Goal: Complete application form

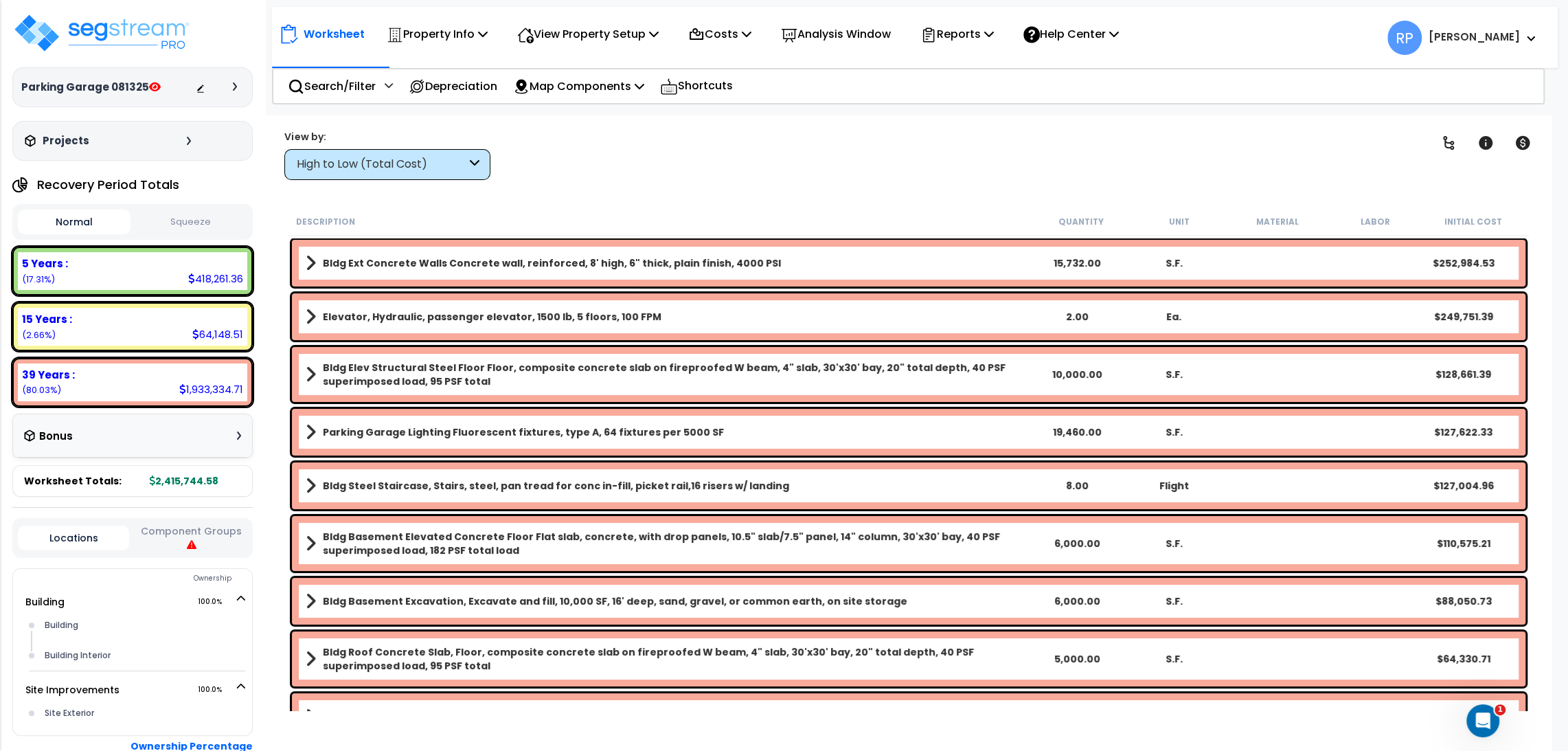
click at [237, 538] on button "Component Groups" at bounding box center [192, 538] width 111 height 29
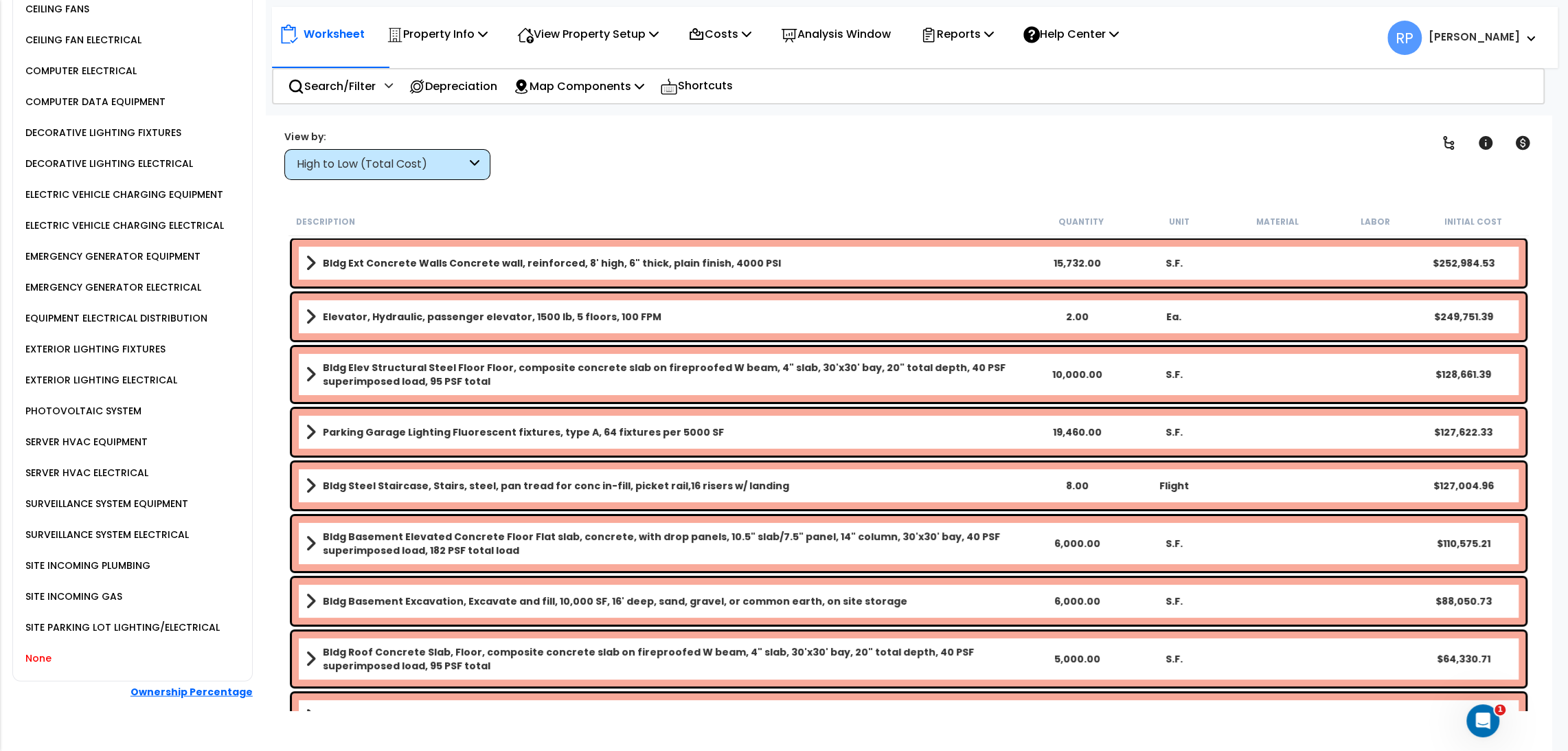
scroll to position [2652, 0]
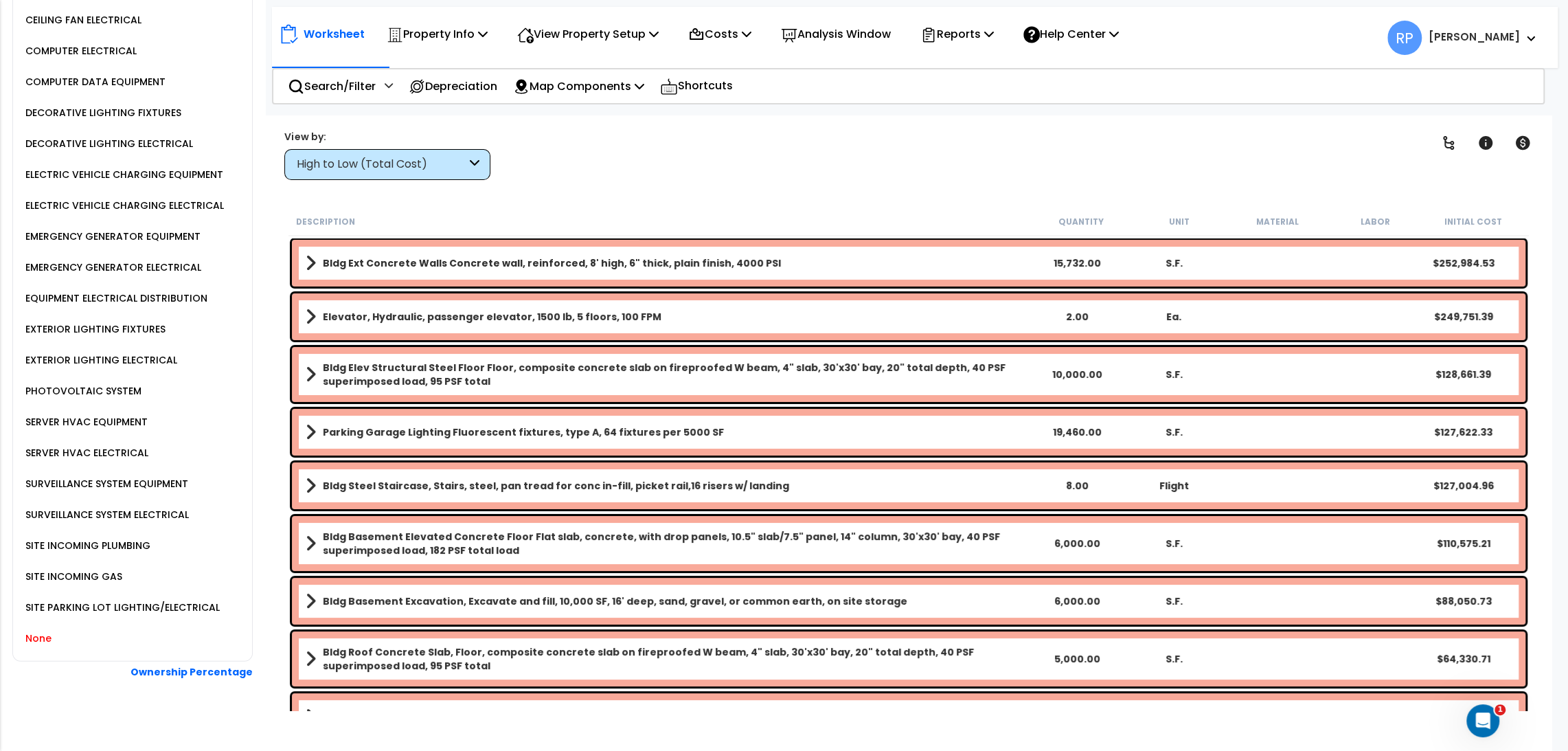
click at [33, 630] on div "None" at bounding box center [37, 638] width 29 height 16
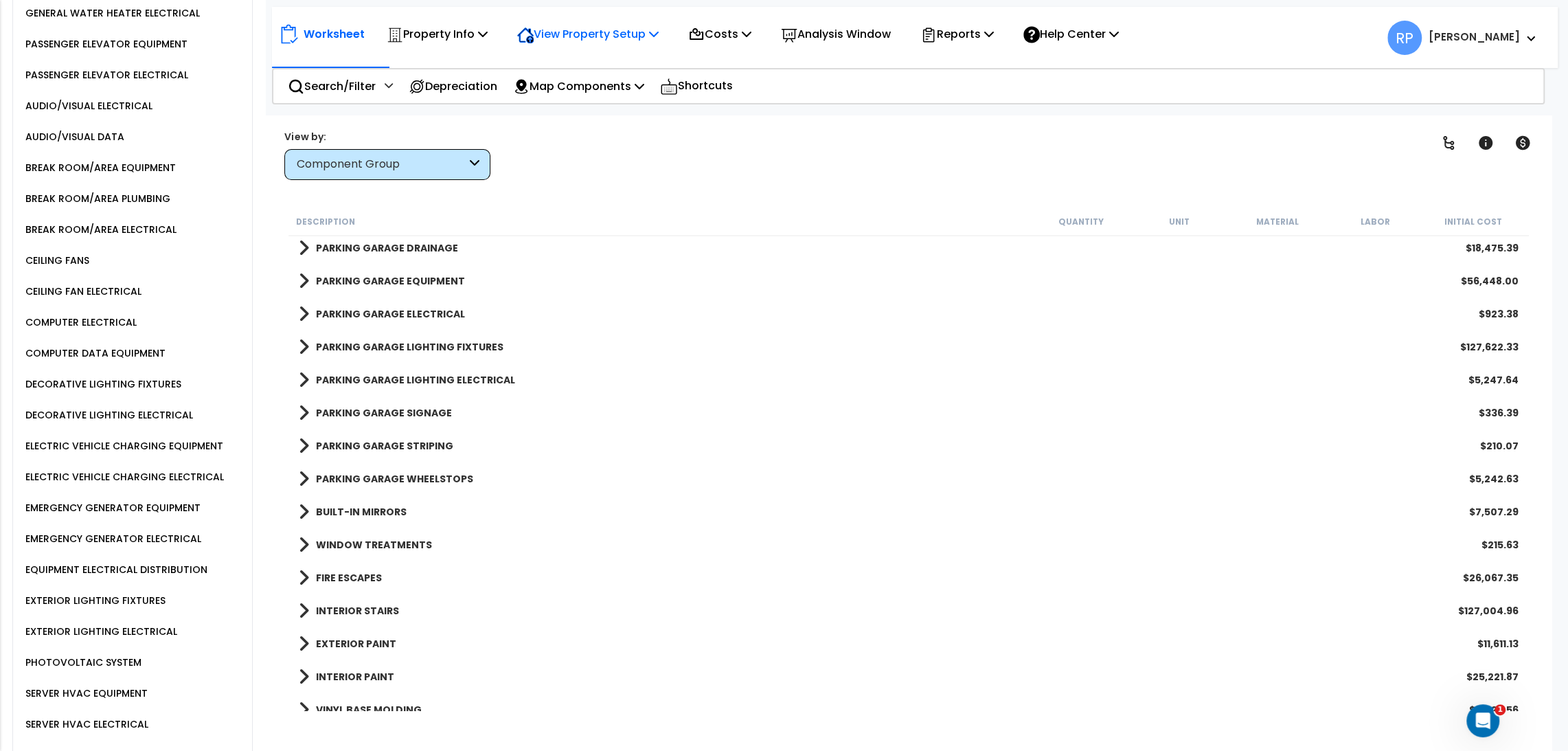
scroll to position [1965, 0]
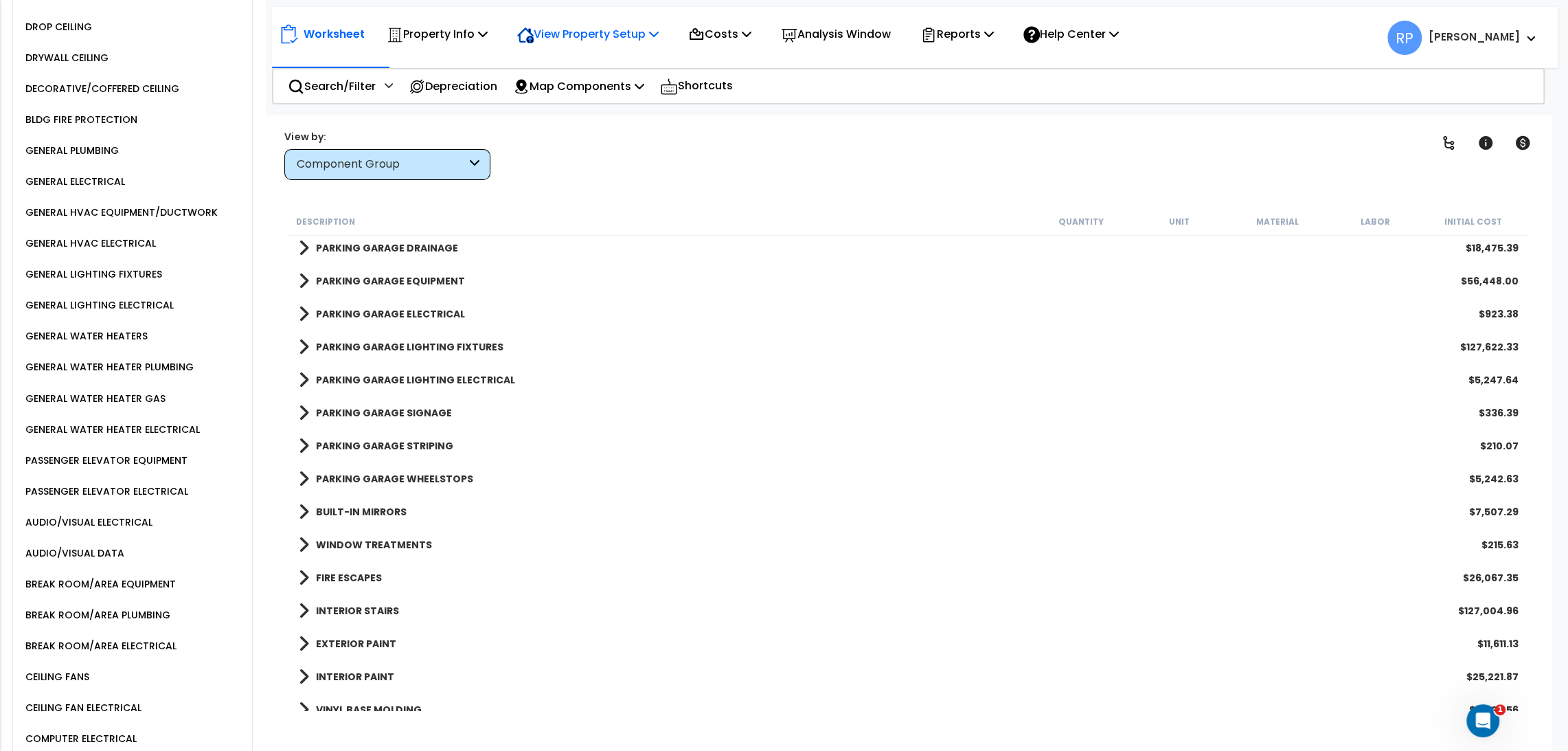
click at [488, 33] on p "View Property Setup" at bounding box center [437, 34] width 101 height 19
click at [597, 96] on link "View Questionnaire" at bounding box center [578, 94] width 136 height 27
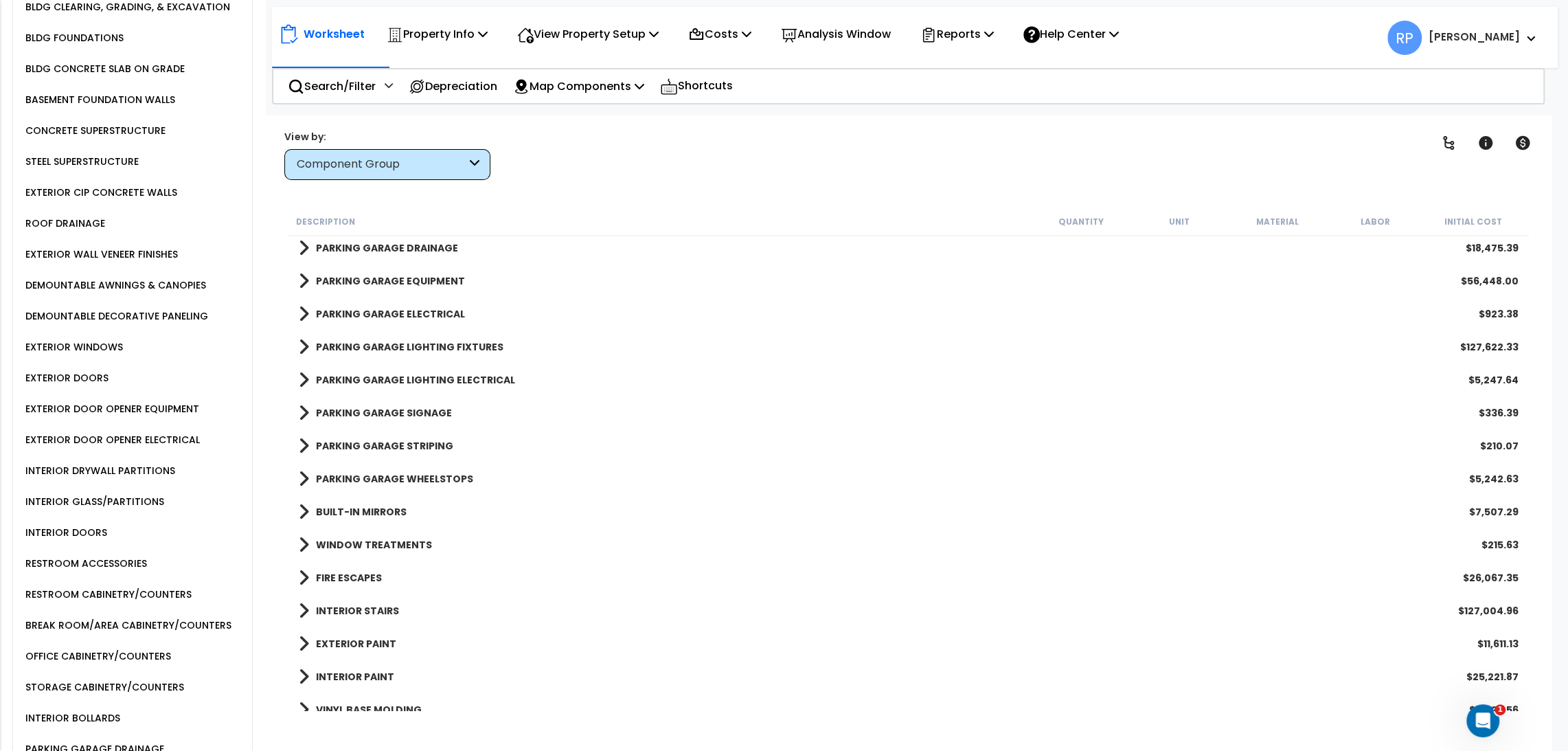
scroll to position [362, 0]
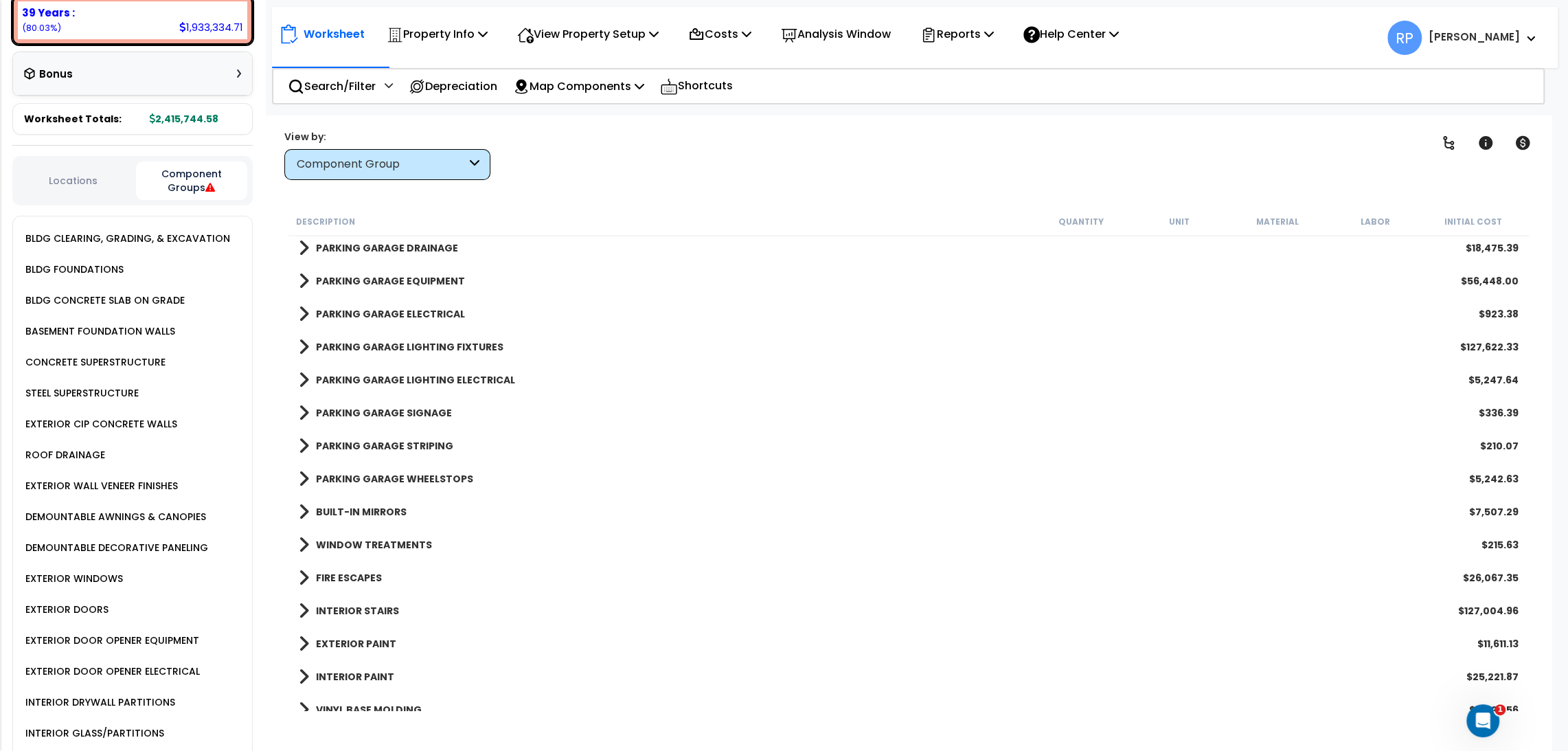
click at [121, 363] on div "CONCRETE SUPERSTRUCTURE" at bounding box center [93, 362] width 143 height 16
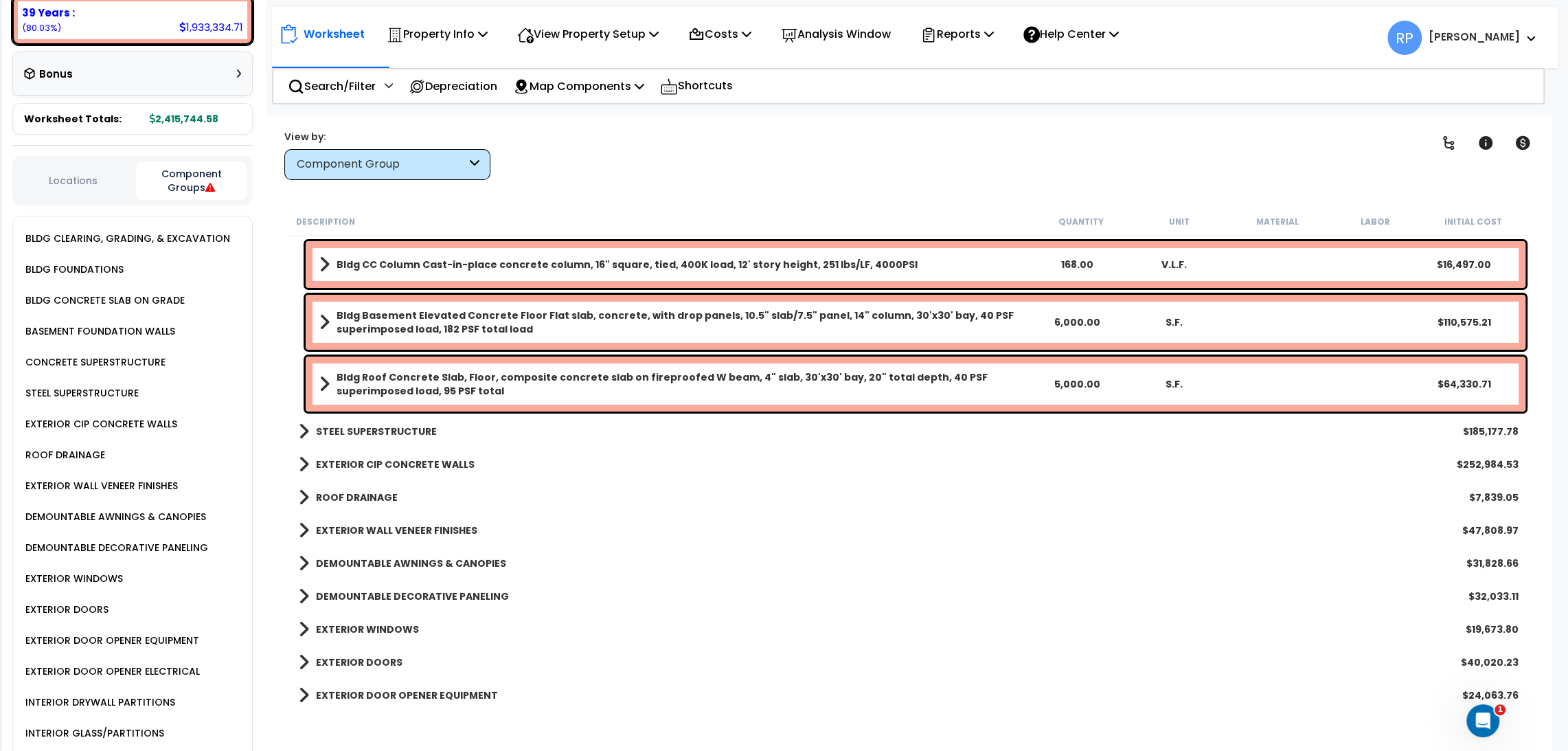
scroll to position [0, 0]
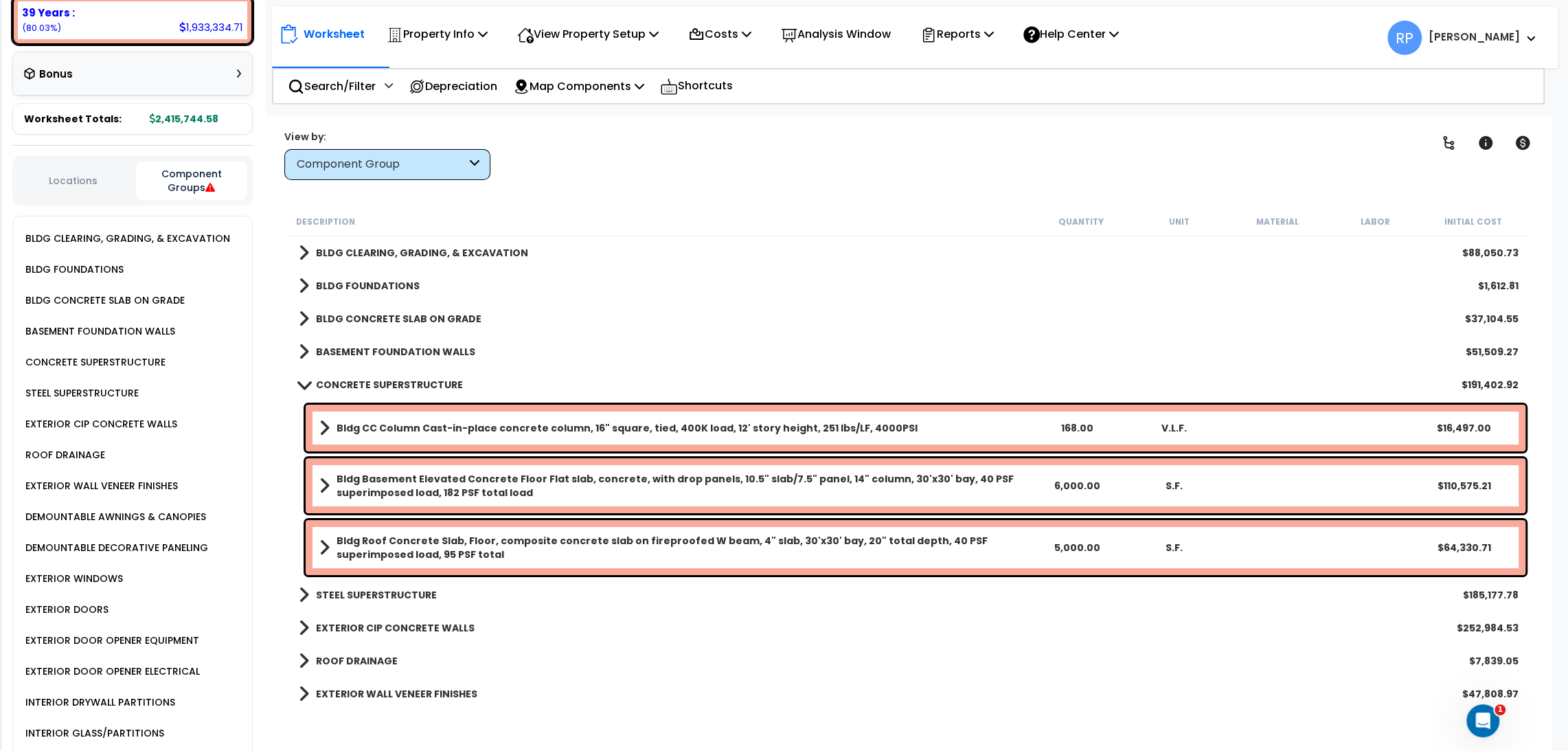
click at [453, 323] on b "BLDG CONCRETE SLAB ON GRADE" at bounding box center [399, 319] width 165 height 14
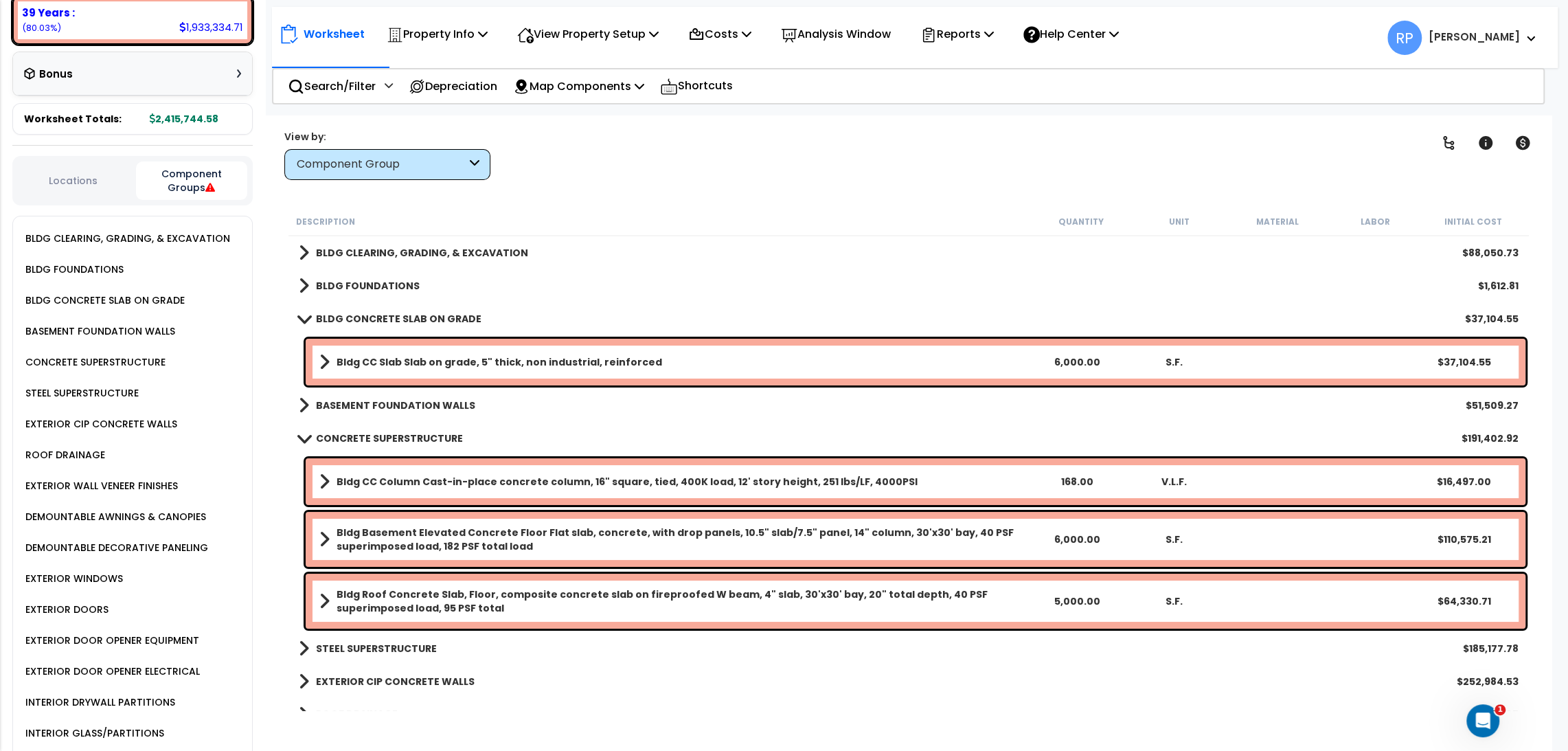
click at [472, 277] on div "BLDG FOUNDATIONS $1,612.81" at bounding box center [909, 285] width 1234 height 33
click at [356, 284] on b "BLDG FOUNDATIONS" at bounding box center [368, 285] width 104 height 14
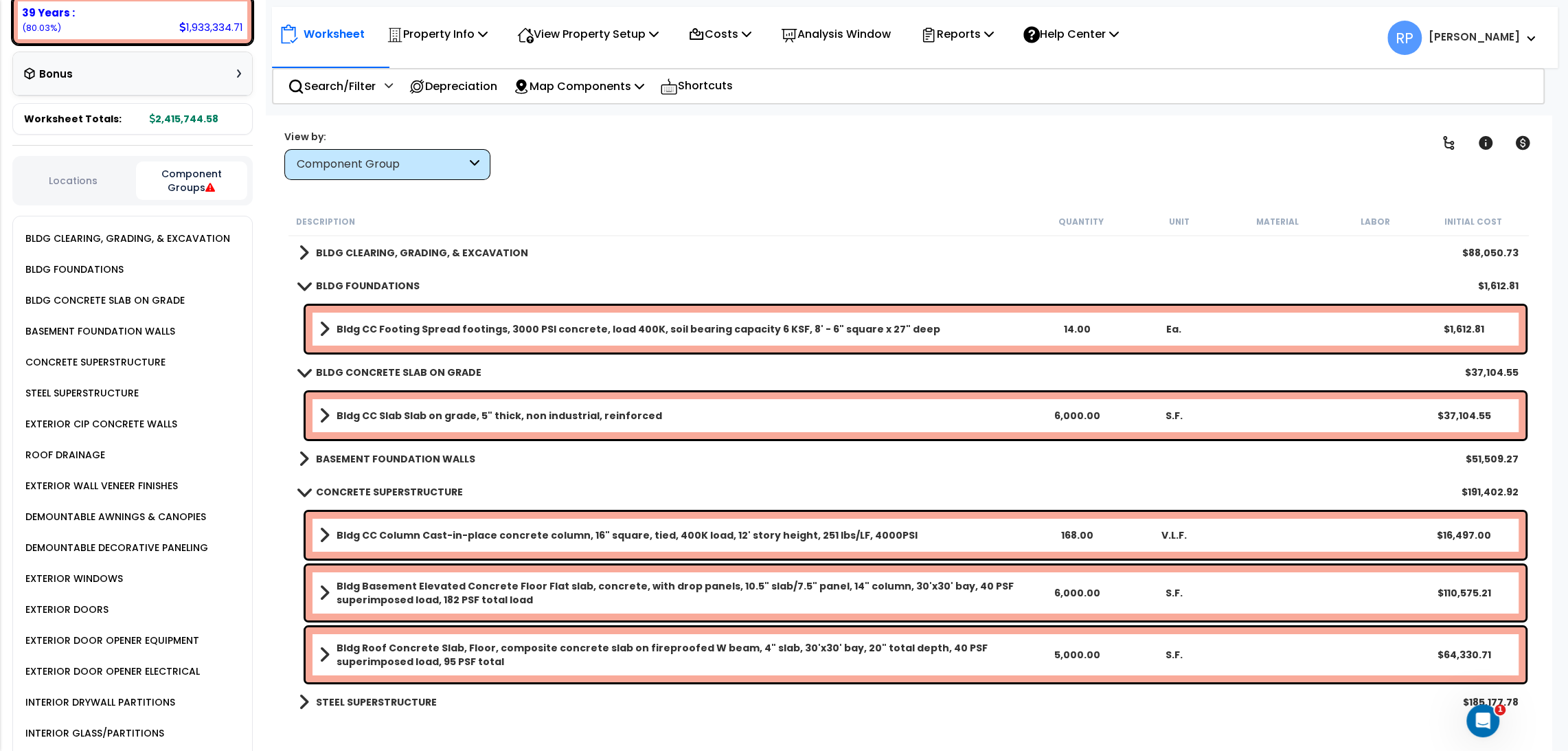
click at [616, 600] on b "Bldg Basement Elevated Concrete Floor Flat slab, concrete, with drop panels, 10…" at bounding box center [682, 593] width 692 height 27
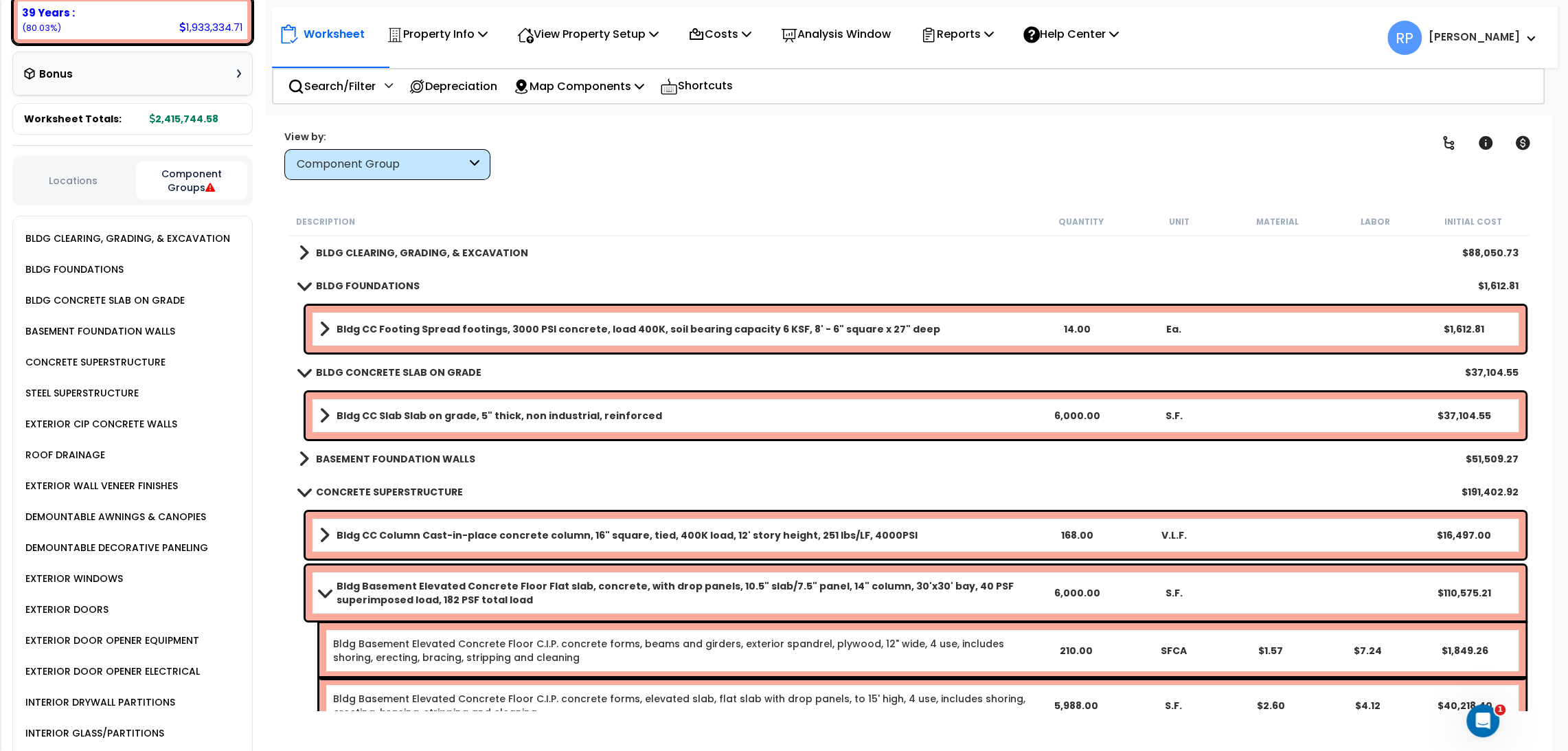
click at [614, 592] on b "Bldg Basement Elevated Concrete Floor Flat slab, concrete, with drop panels, 10…" at bounding box center [682, 593] width 692 height 27
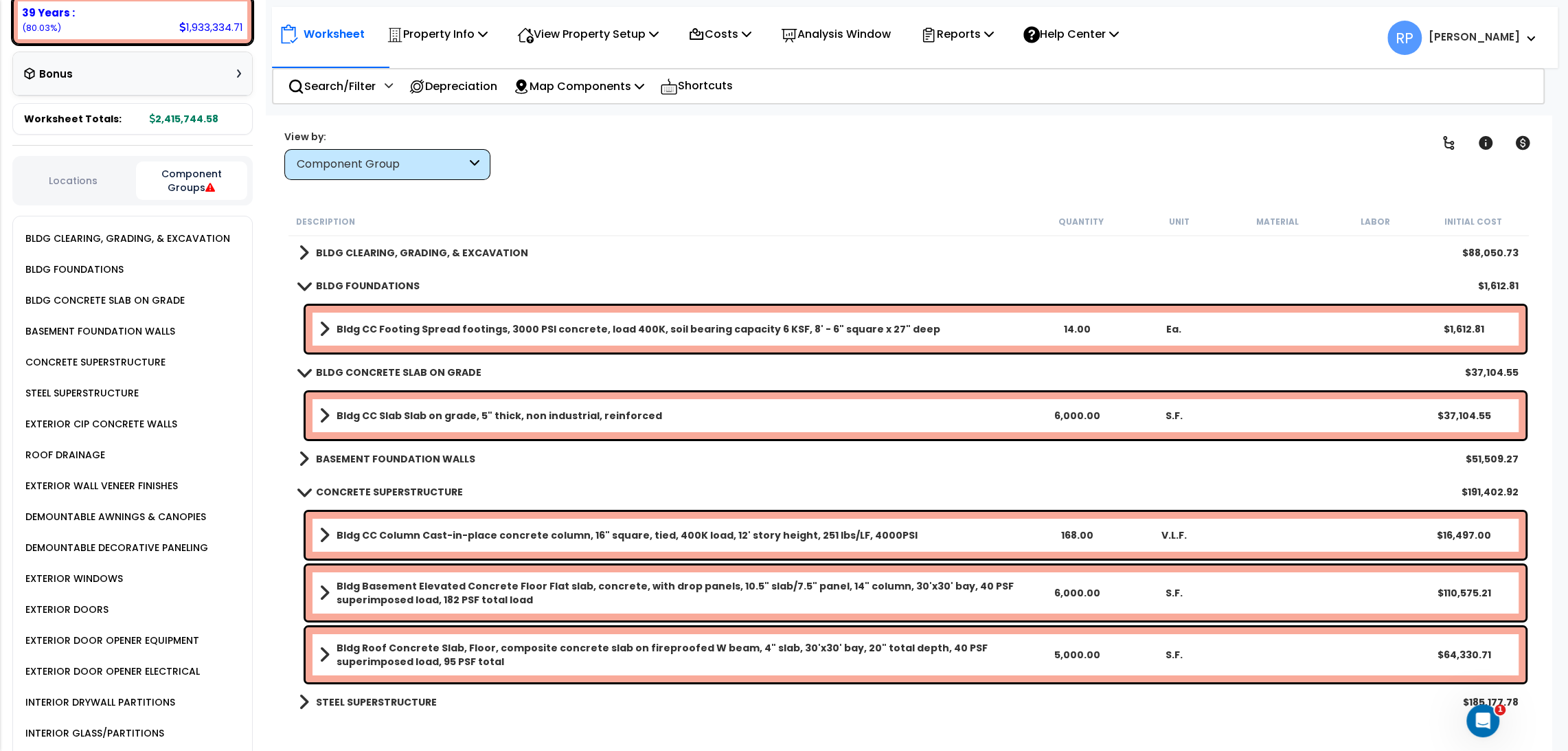
click at [410, 460] on b "BASEMENT FOUNDATION WALLS" at bounding box center [396, 459] width 159 height 14
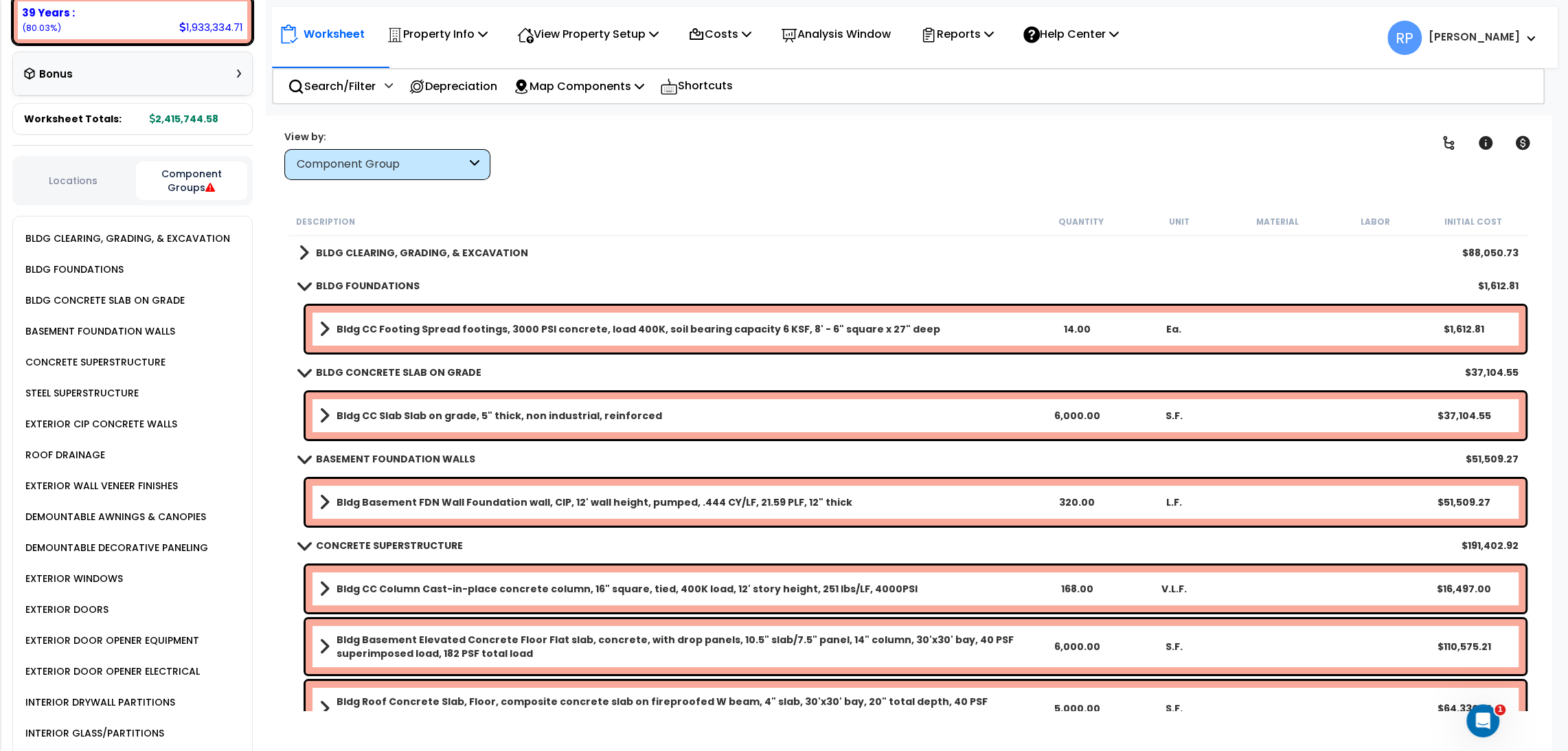
click at [410, 460] on b "BASEMENT FOUNDATION WALLS" at bounding box center [396, 459] width 159 height 14
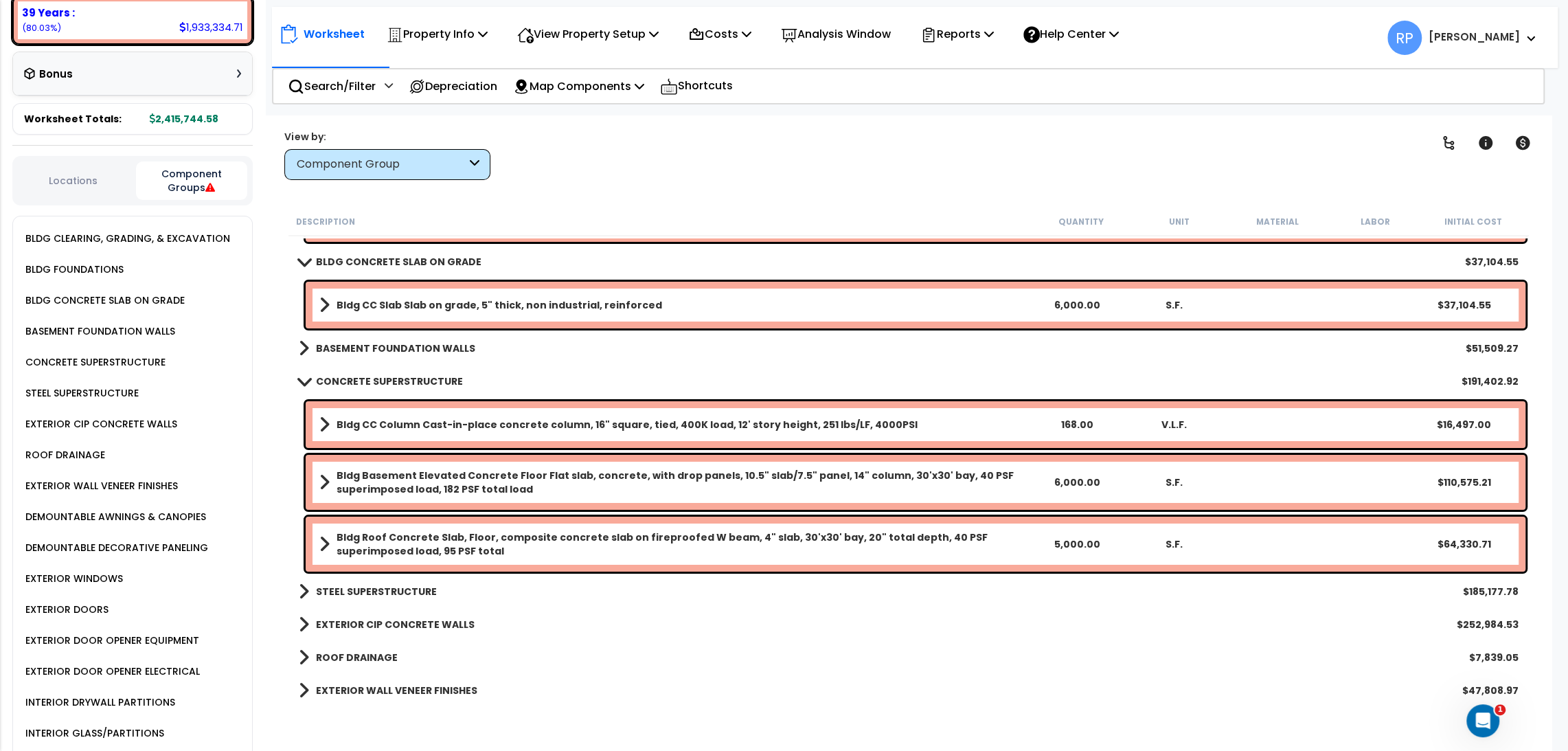
scroll to position [229, 0]
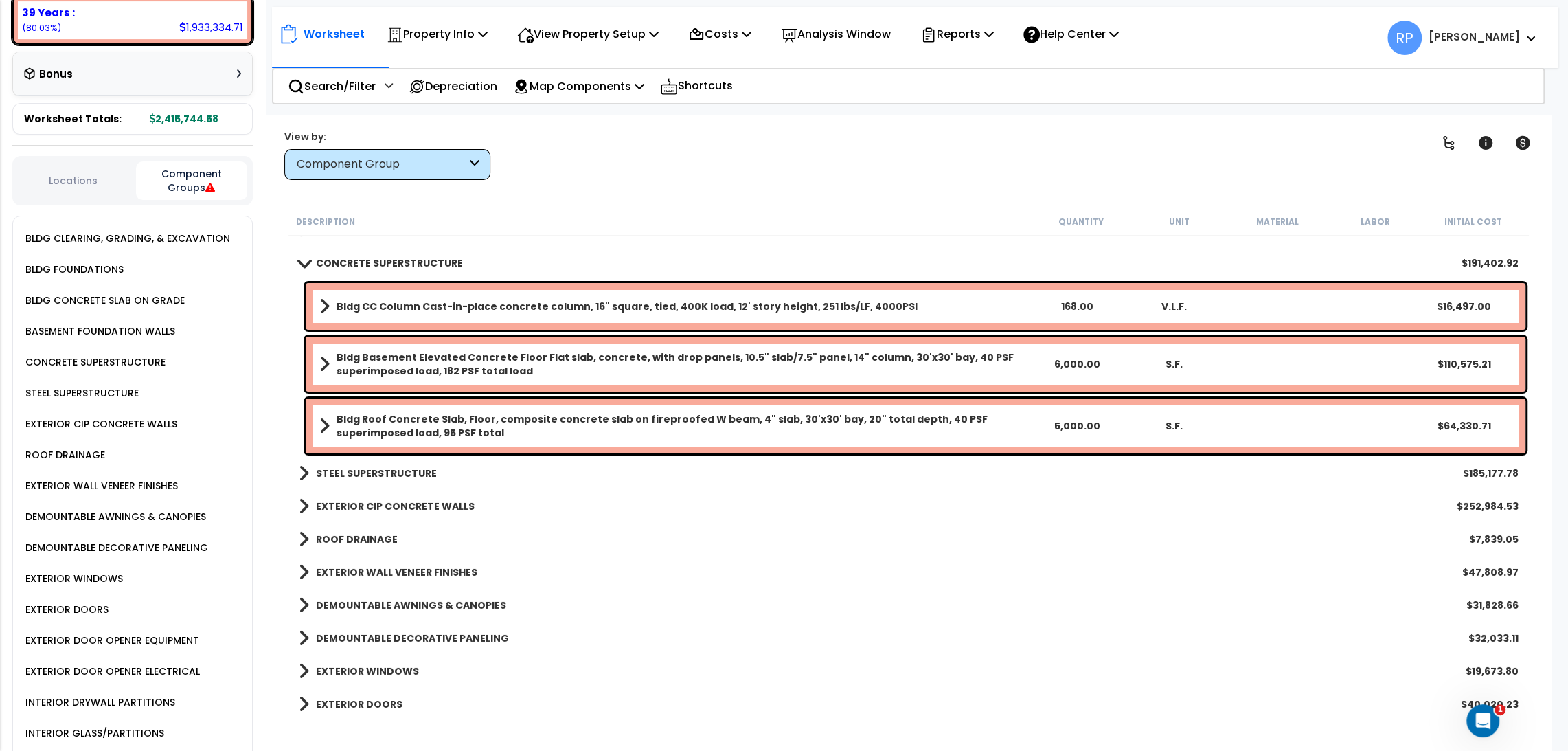
click at [385, 510] on b "EXTERIOR CIP CONCRETE WALLS" at bounding box center [395, 507] width 159 height 14
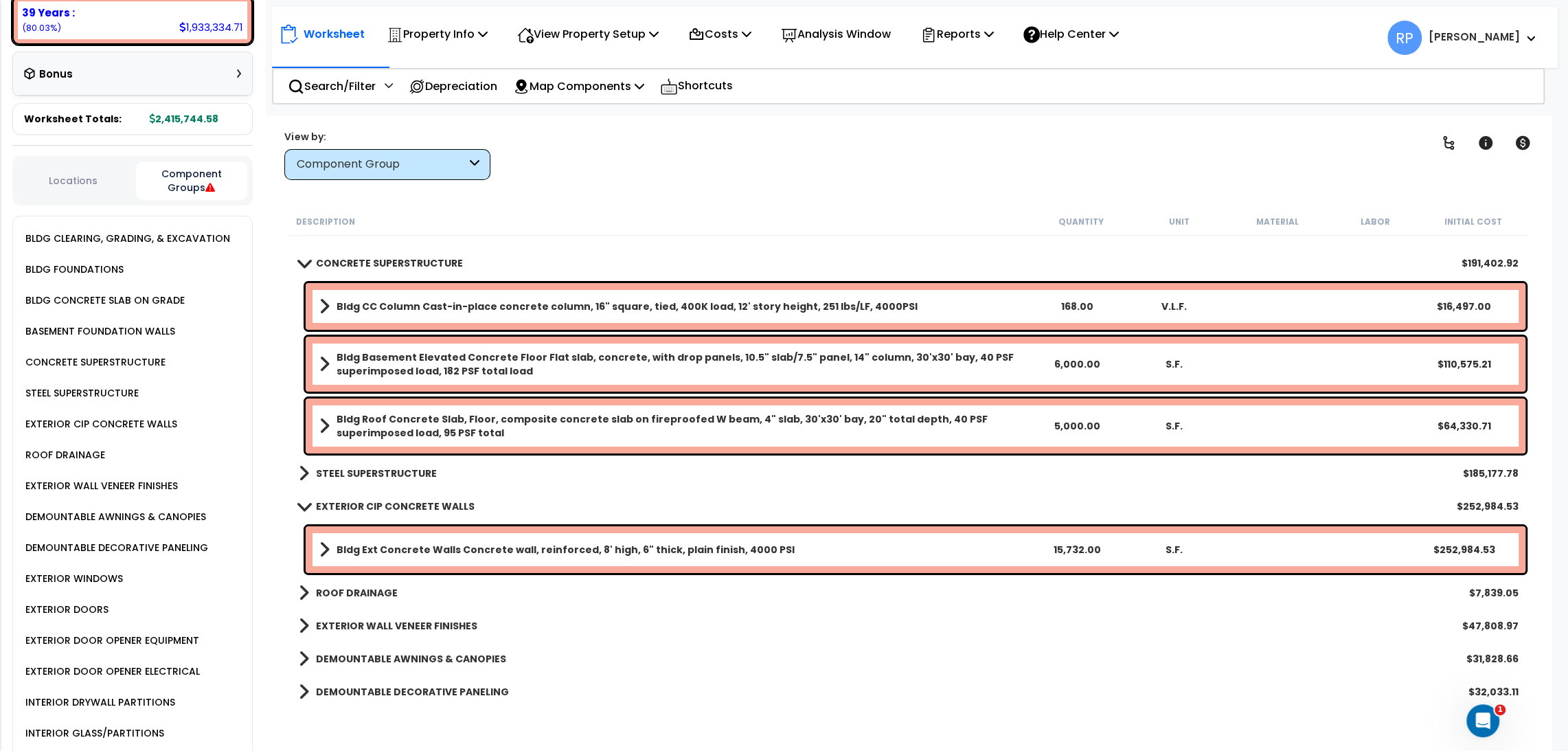
click at [385, 510] on b "EXTERIOR CIP CONCRETE WALLS" at bounding box center [395, 507] width 159 height 14
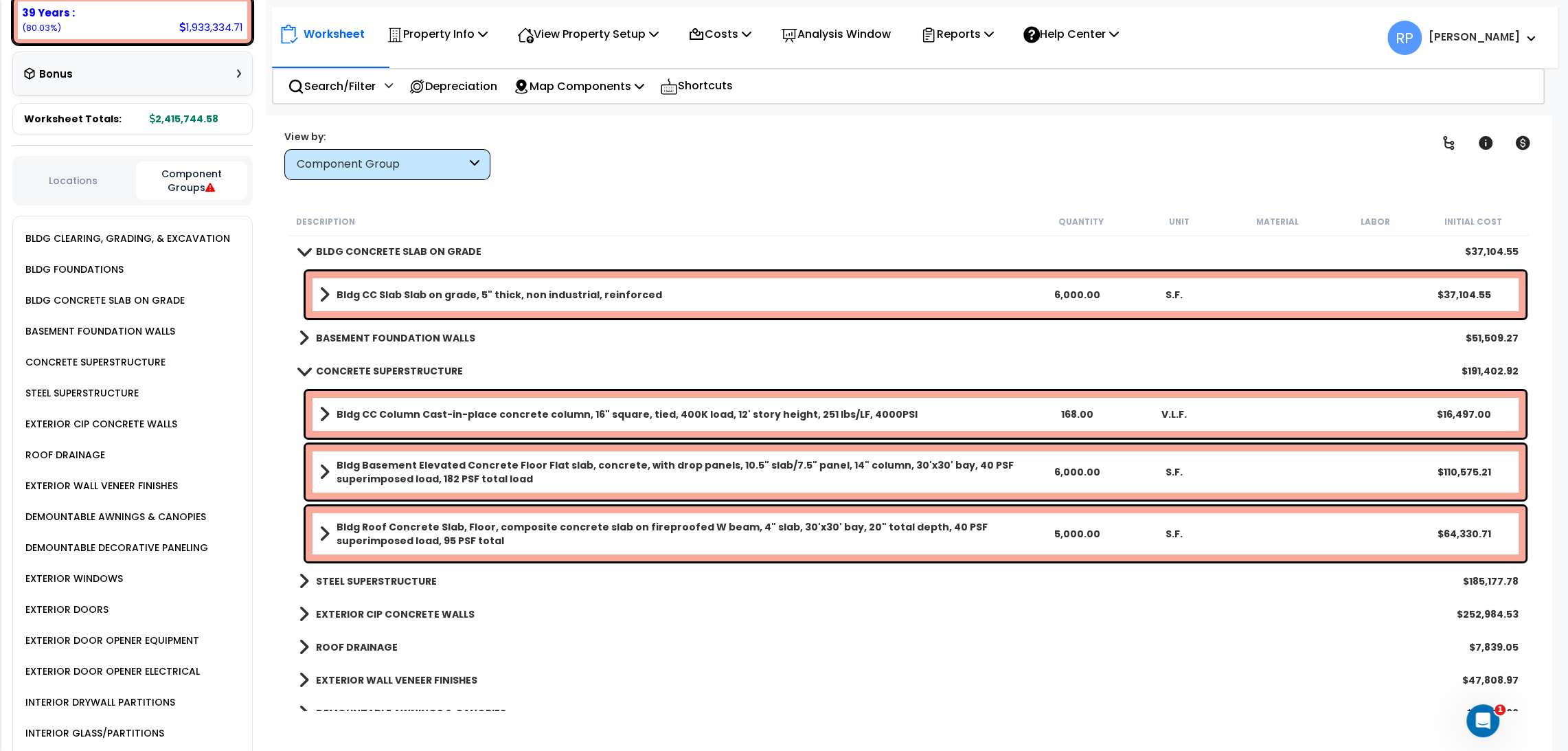
scroll to position [0, 0]
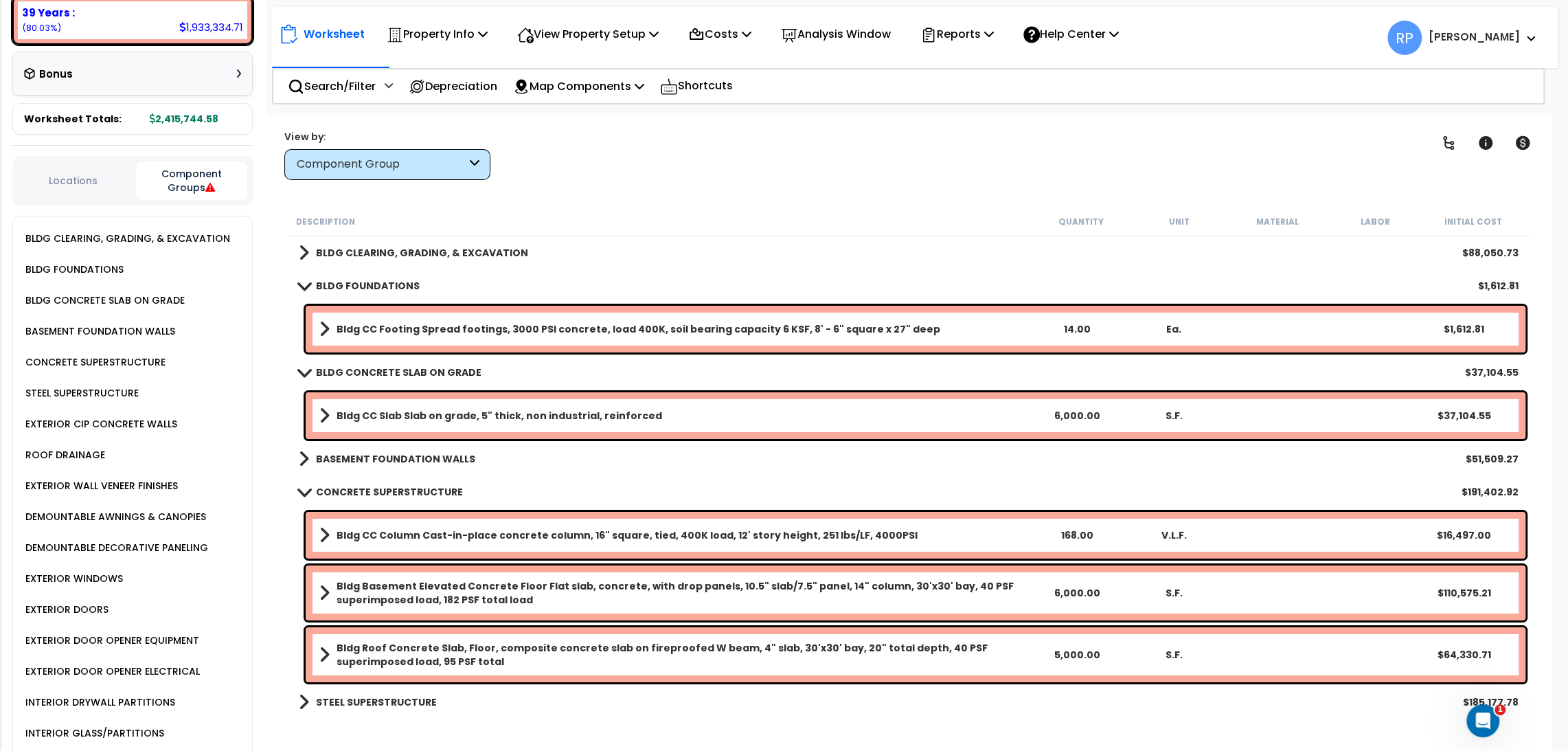
click at [430, 583] on b "Bldg Basement Elevated Concrete Floor Flat slab, concrete, with drop panels, 10…" at bounding box center [682, 593] width 692 height 27
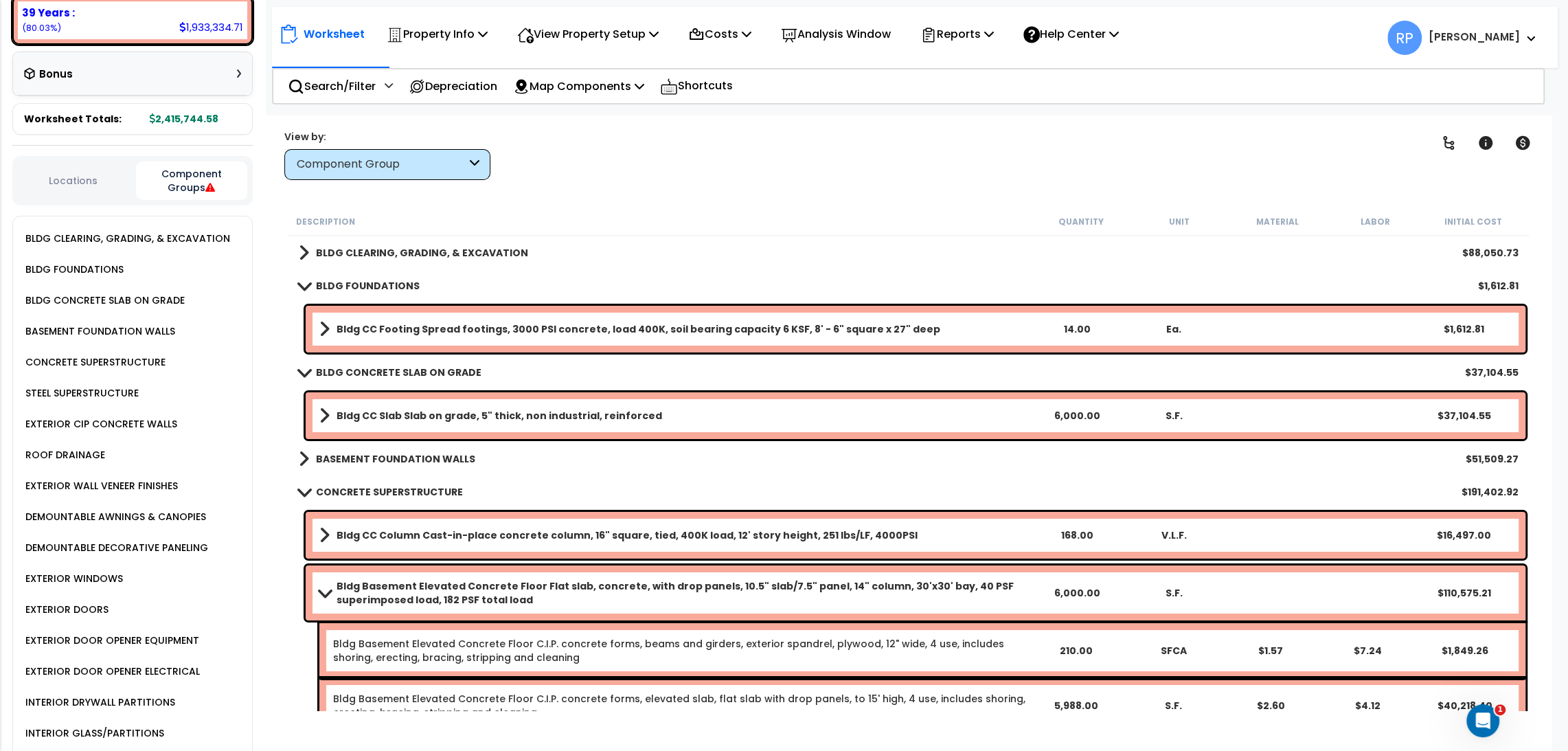
click at [430, 583] on b "Bldg Basement Elevated Concrete Floor Flat slab, concrete, with drop panels, 10…" at bounding box center [682, 593] width 692 height 27
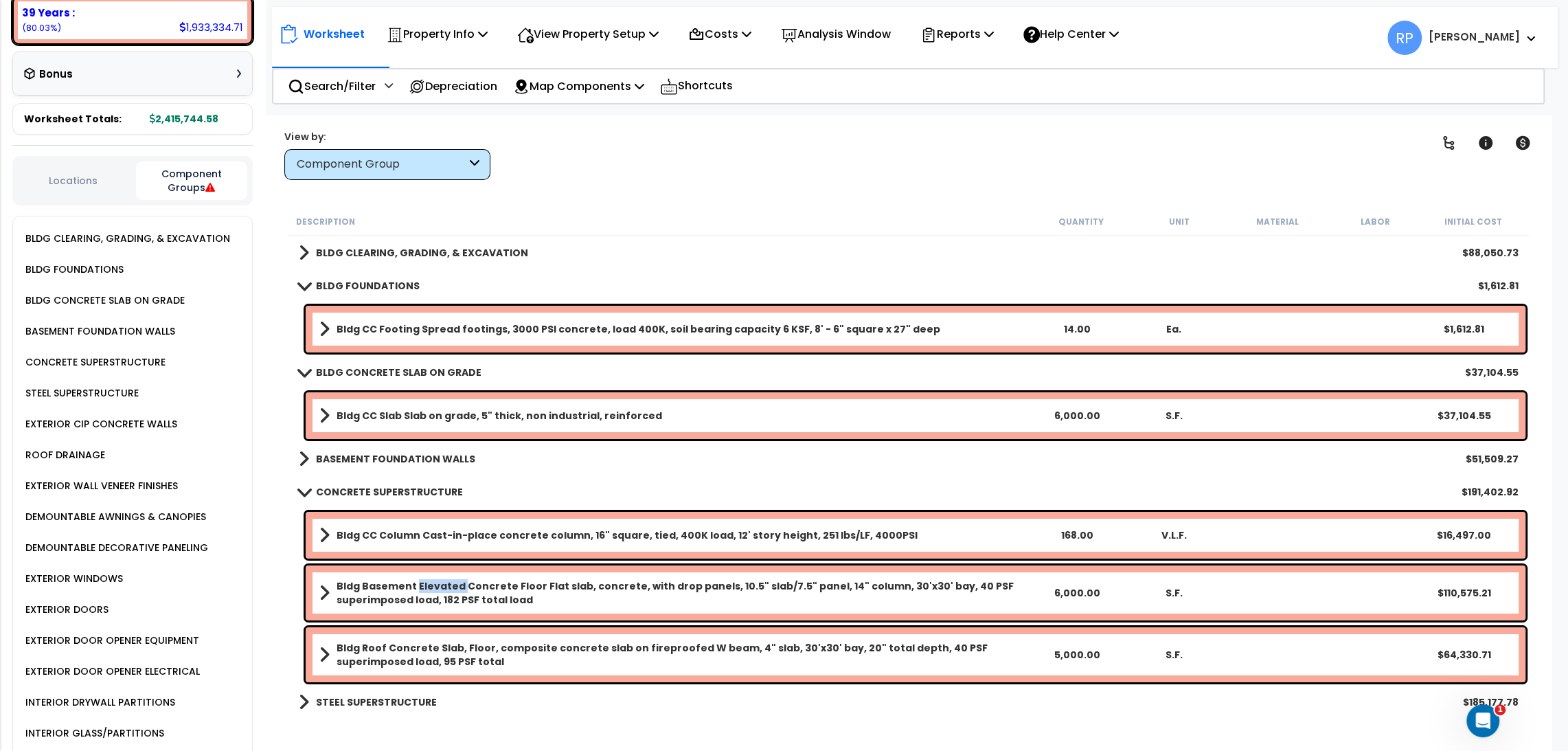
click at [430, 581] on b "Bldg Basement Elevated Concrete Floor Flat slab, concrete, with drop panels, 10…" at bounding box center [682, 593] width 692 height 27
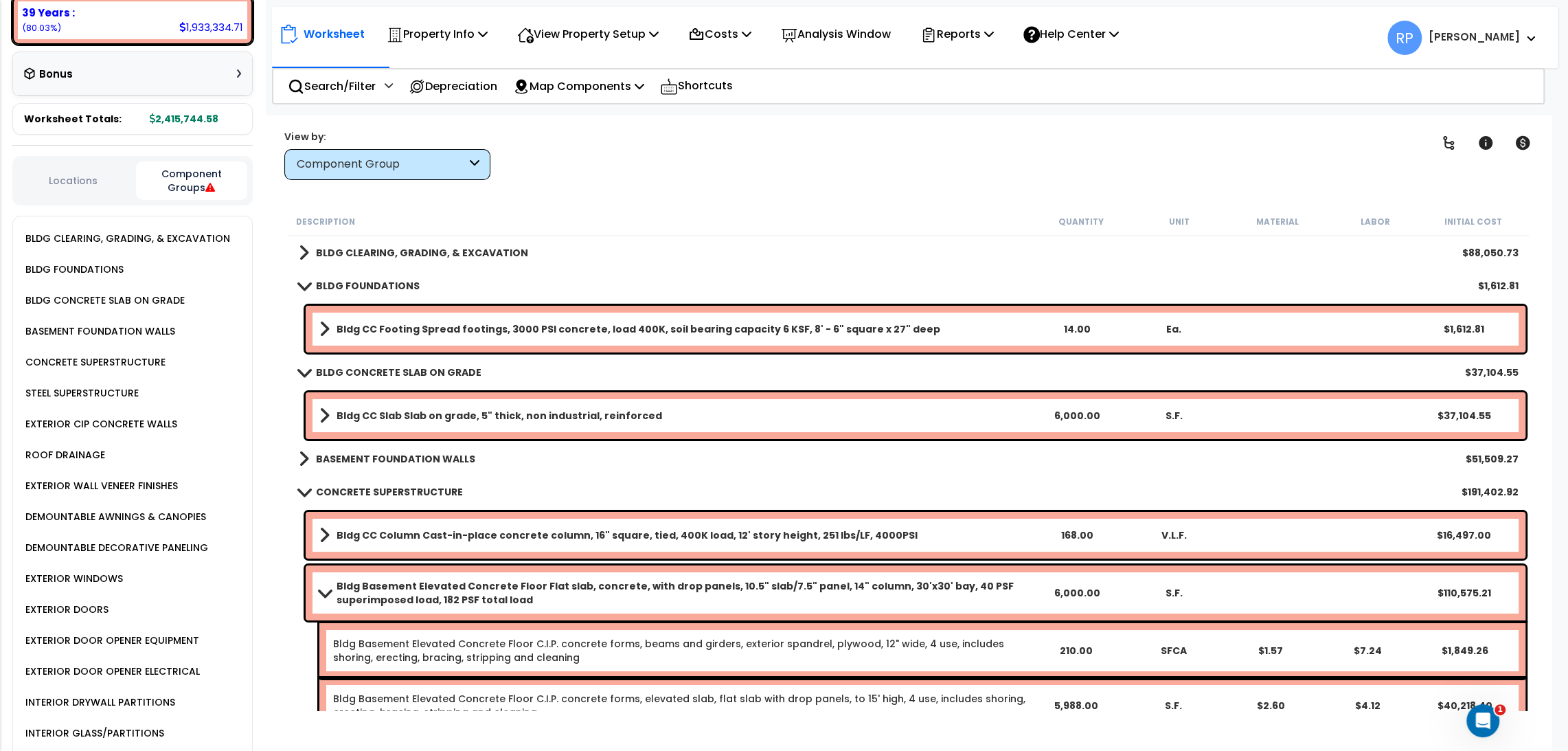
click at [651, 603] on b "Bldg Basement Elevated Concrete Floor Flat slab, concrete, with drop panels, 10…" at bounding box center [682, 593] width 692 height 27
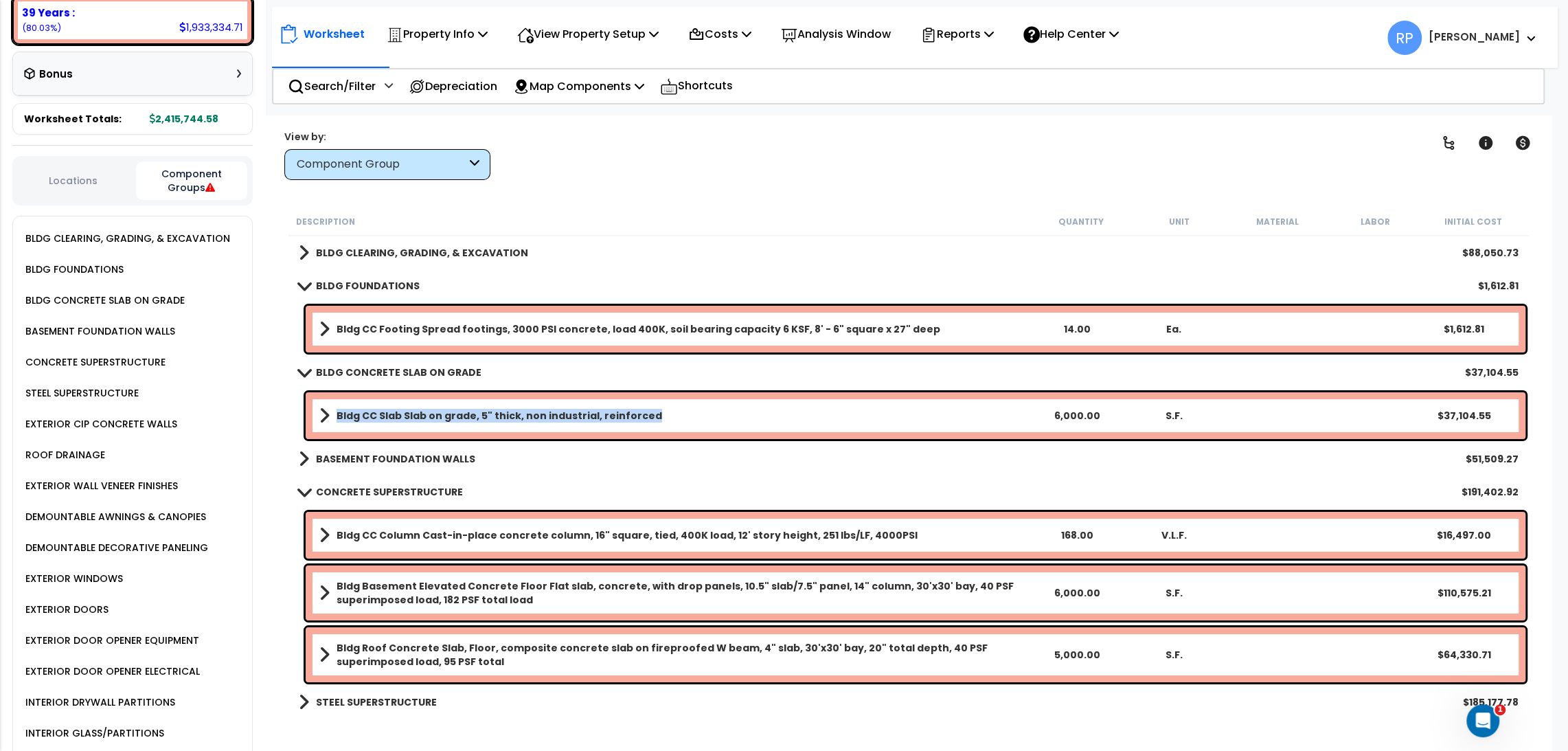
drag, startPoint x: 653, startPoint y: 420, endPoint x: 337, endPoint y: 426, distance: 316.1
click at [337, 426] on div "Bldg CC Slab Slab on grade, 5" thick, non industrial, reinforced 6,000.00 S.F. …" at bounding box center [916, 416] width 1220 height 46
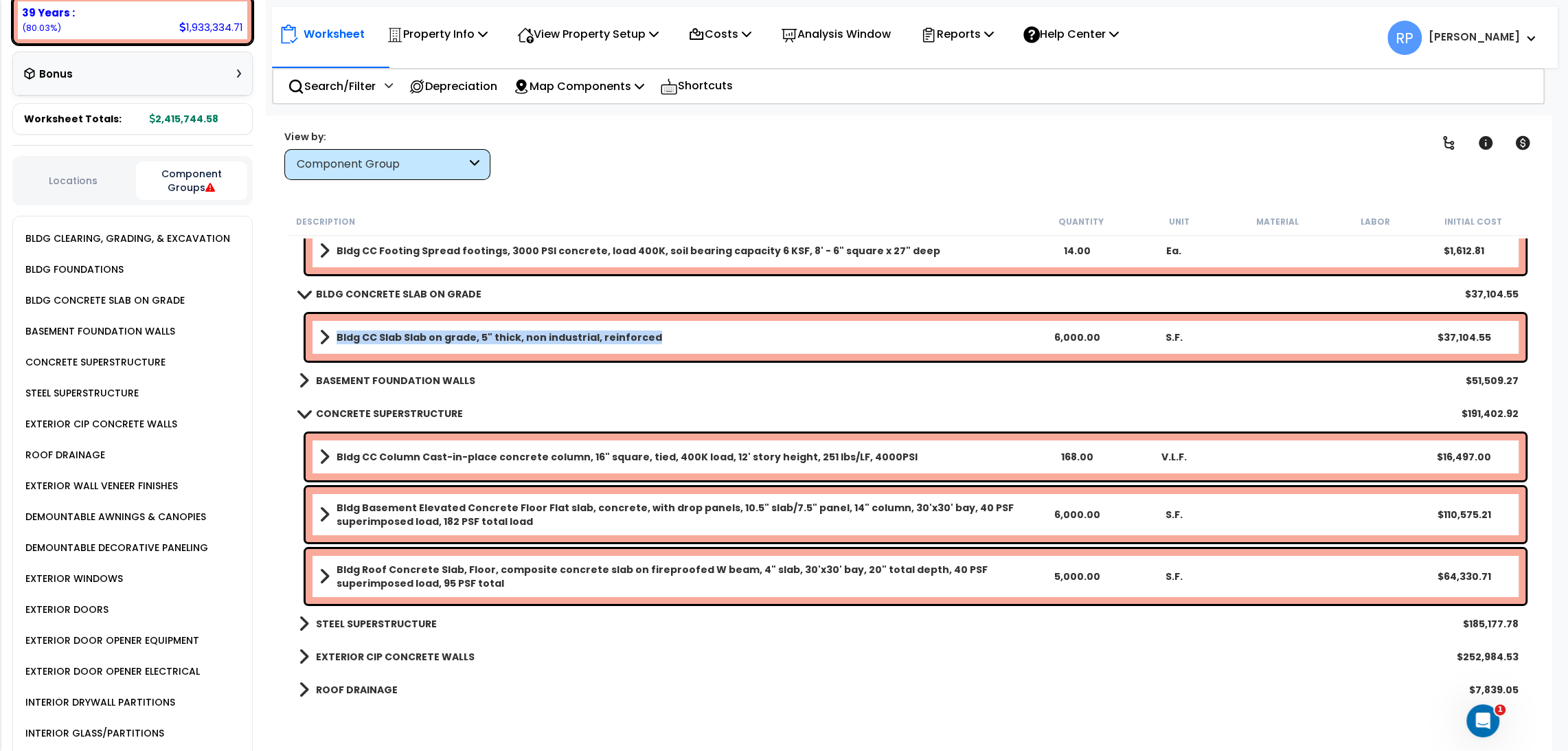
scroll to position [153, 0]
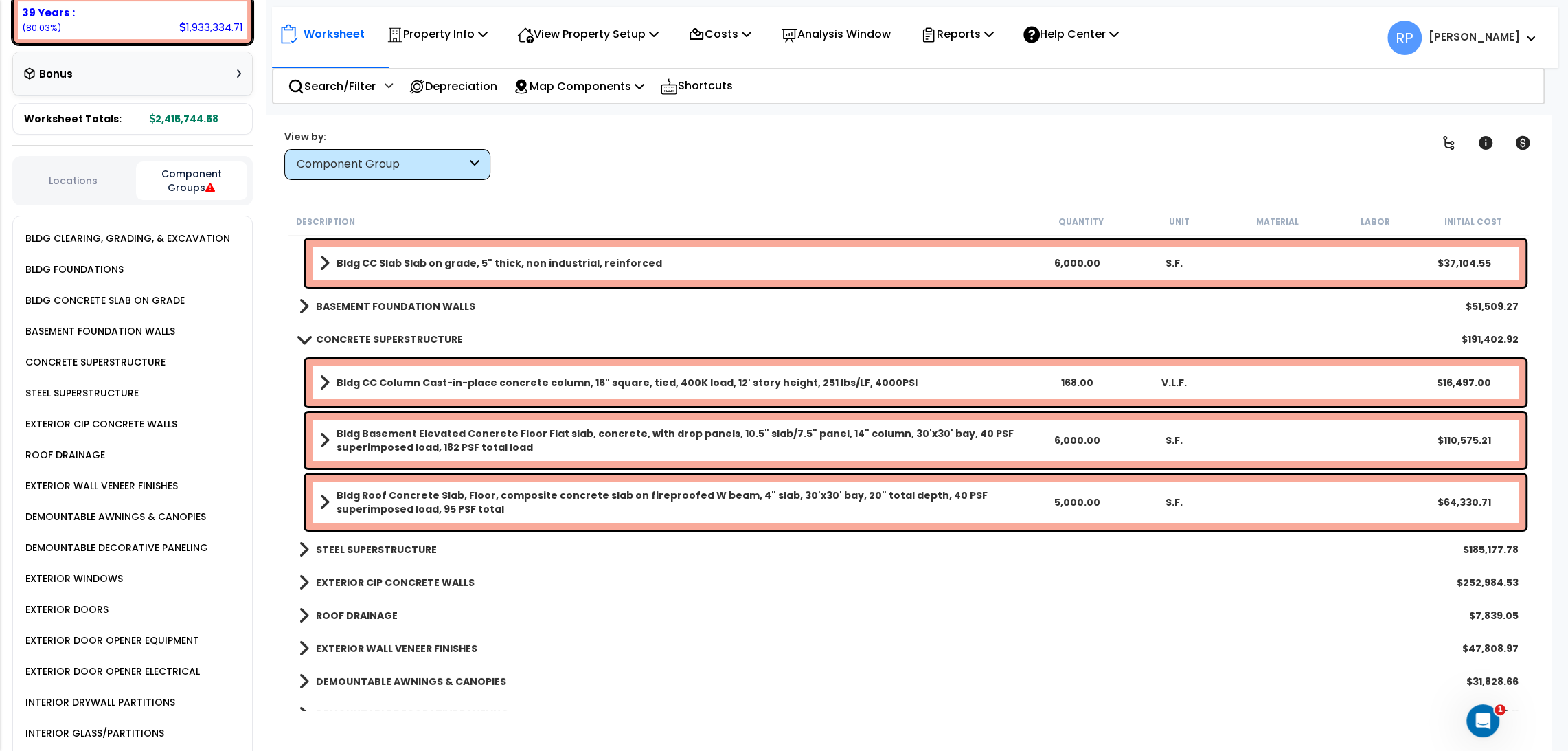
click at [424, 543] on b "STEEL SUPERSTRUCTURE" at bounding box center [376, 550] width 121 height 14
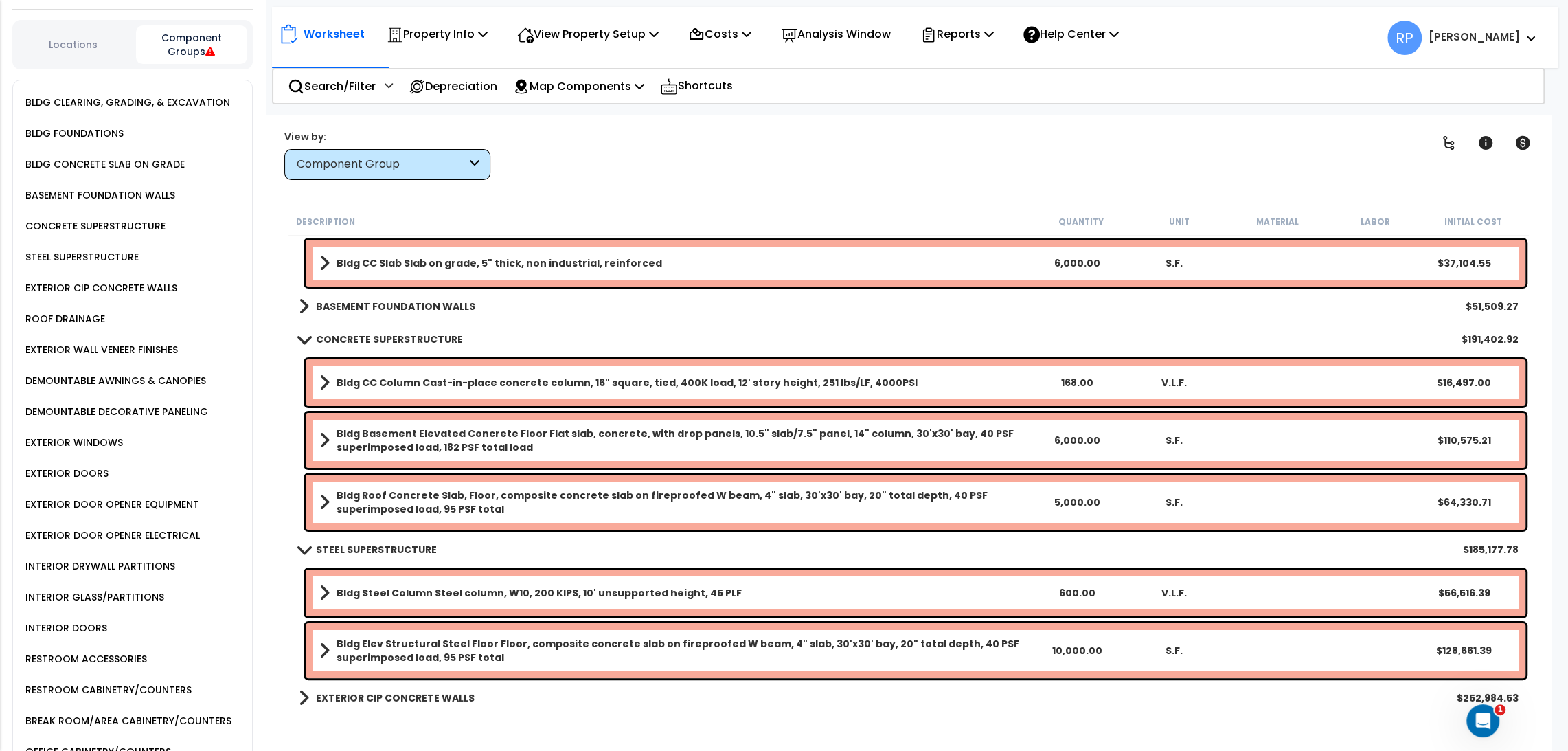
scroll to position [514, 0]
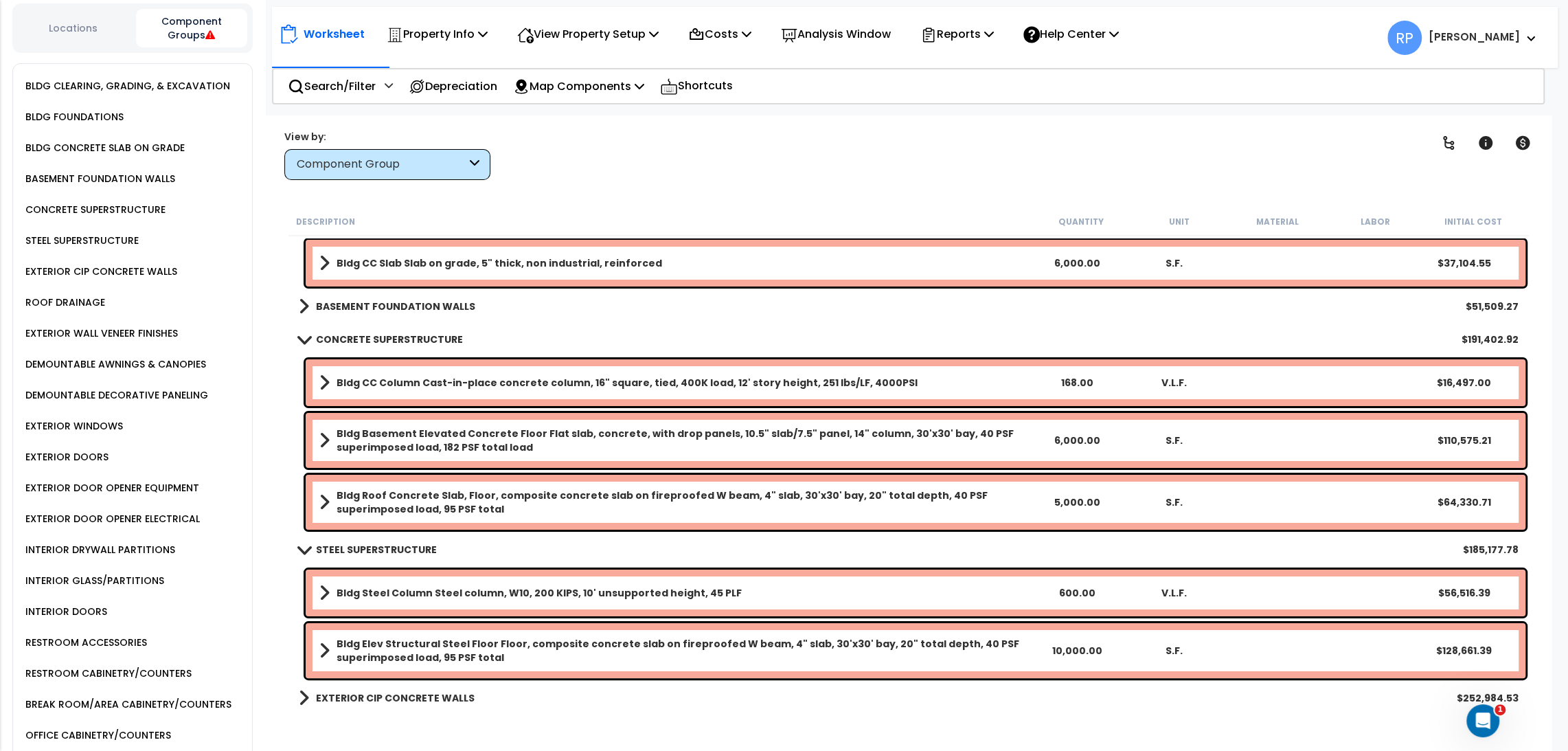
click at [112, 546] on div "INTERIOR DRYWALL PARTITIONS" at bounding box center [99, 549] width 153 height 16
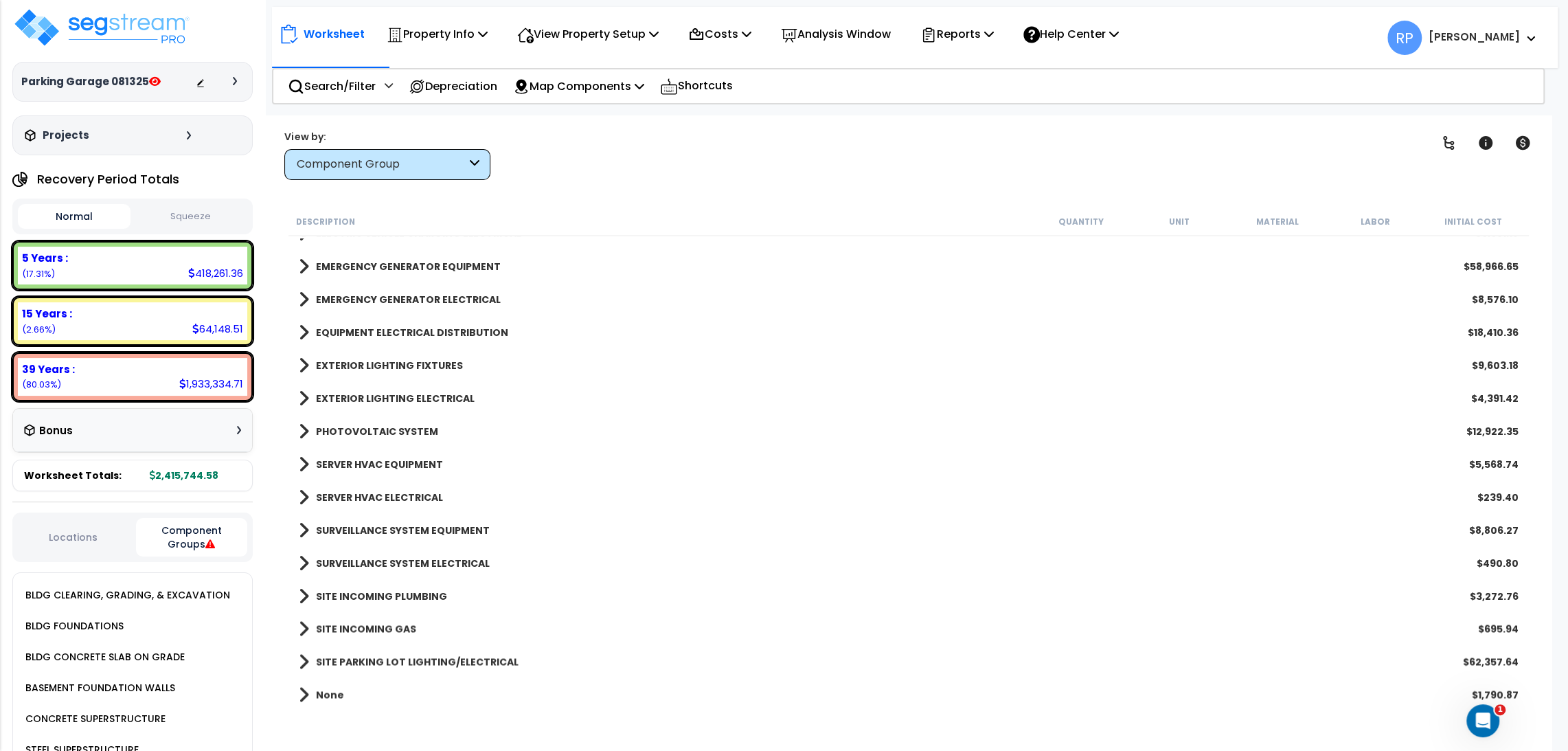
scroll to position [0, 0]
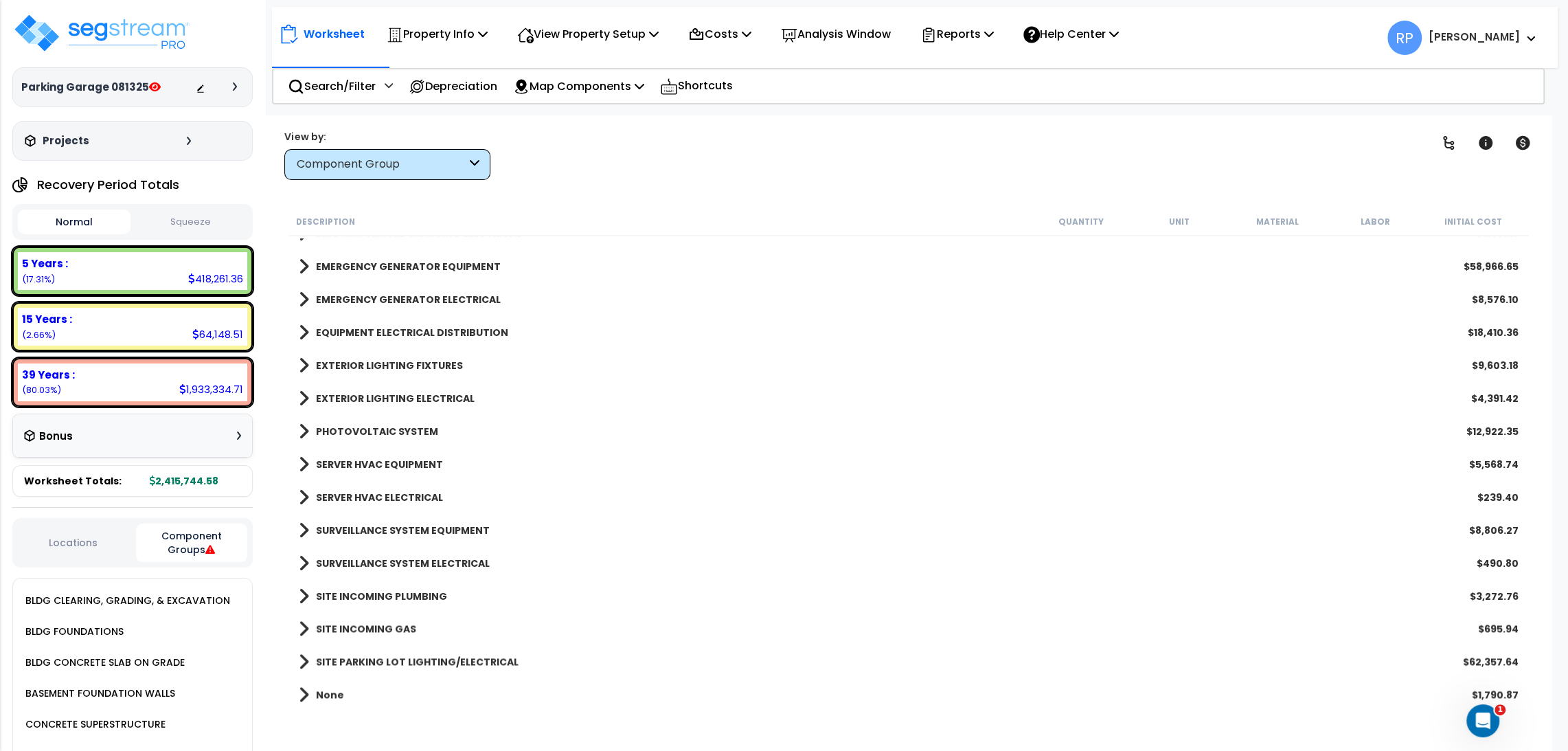
click at [92, 658] on div "BLDG CONCRETE SLAB ON GRADE" at bounding box center [104, 662] width 163 height 16
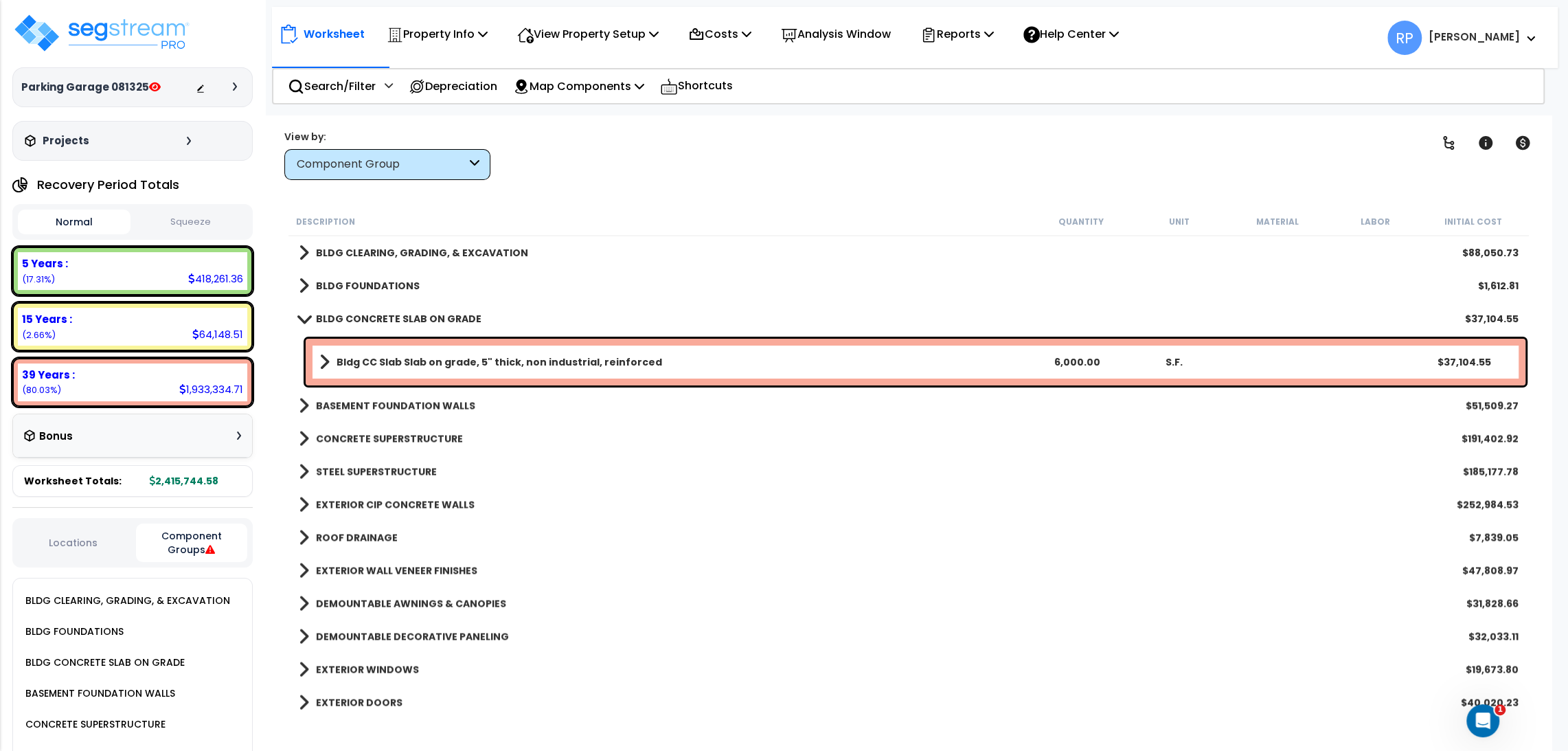
scroll to position [76, 0]
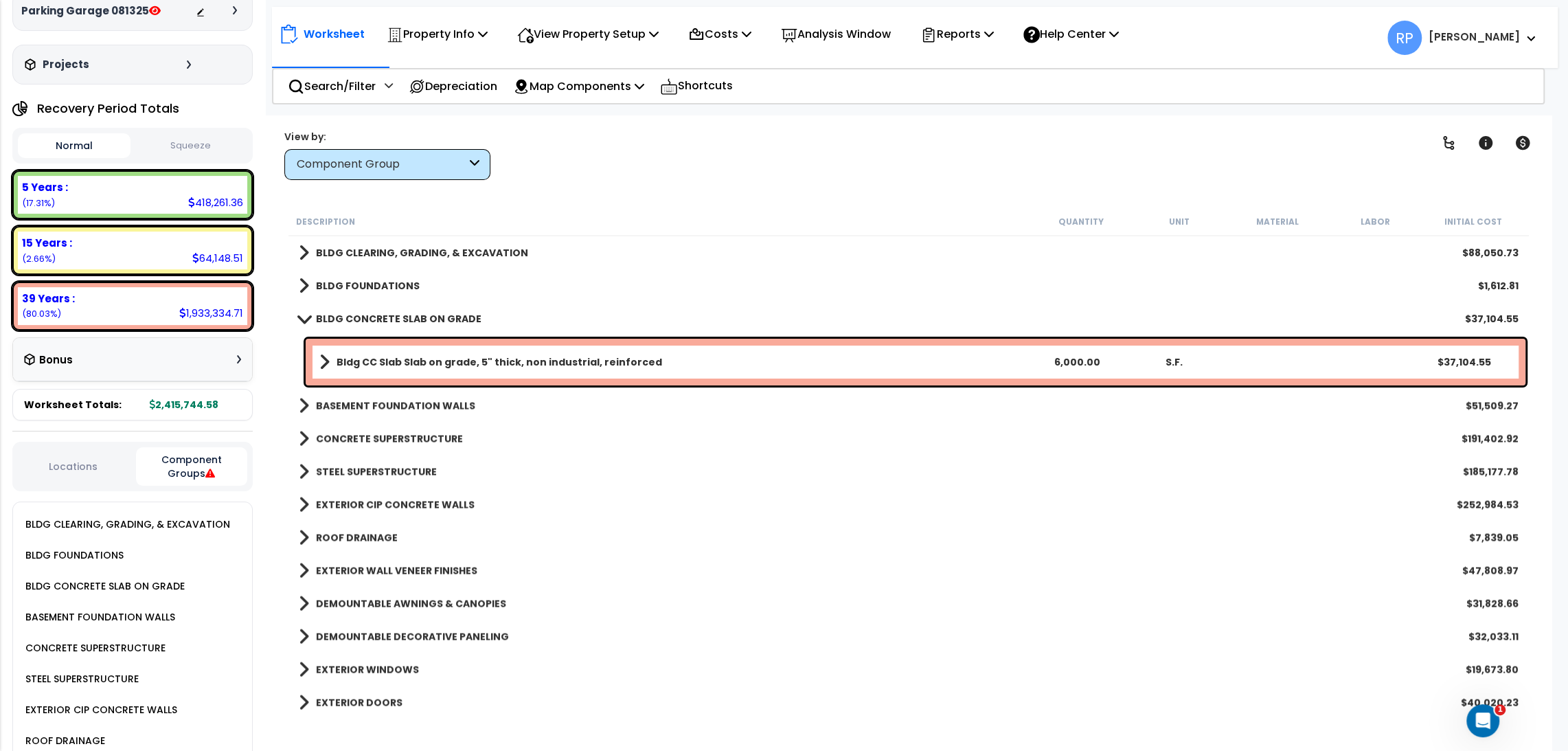
click at [357, 441] on b "CONCRETE SUPERSTRUCTURE" at bounding box center [389, 438] width 147 height 14
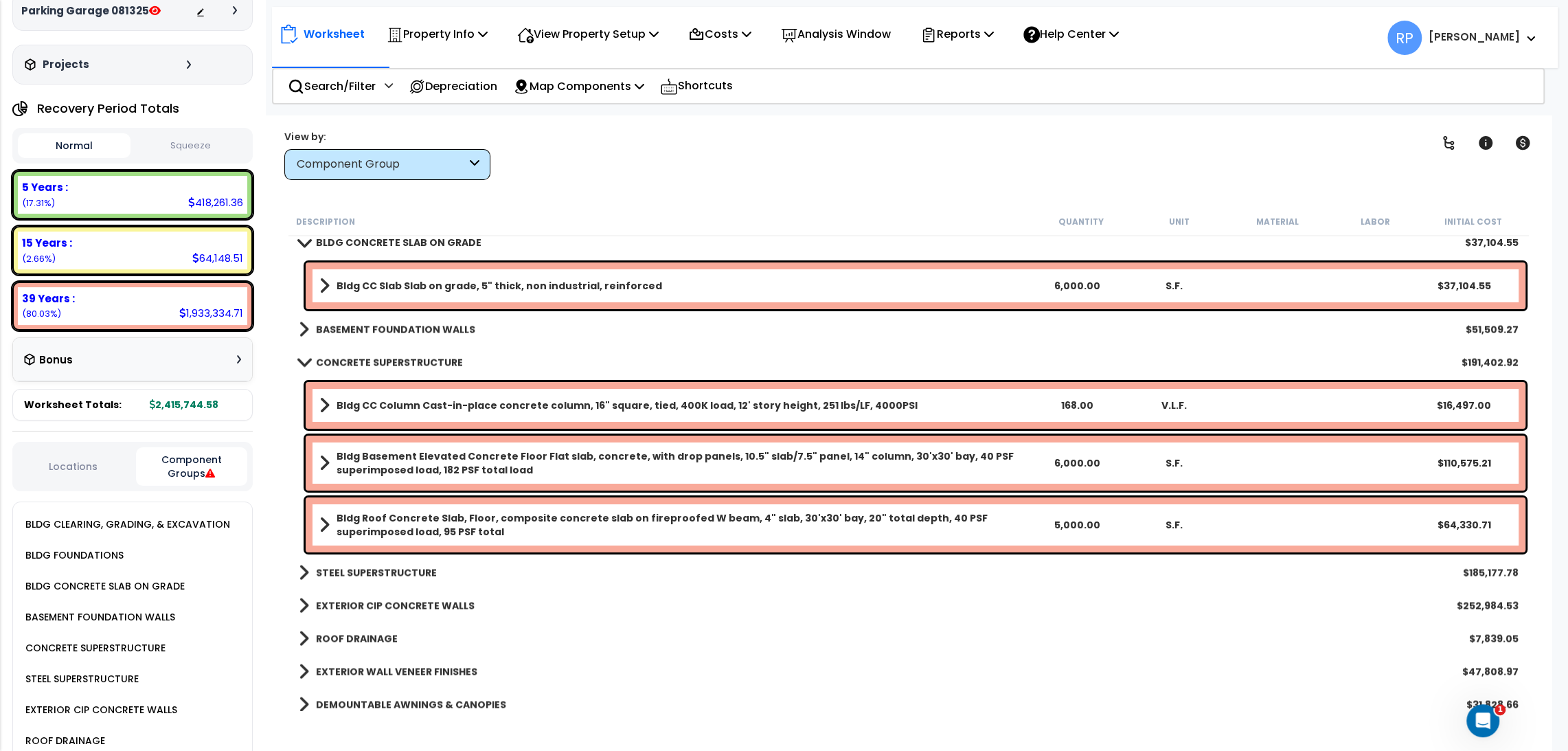
click at [400, 568] on b "STEEL SUPERSTRUCTURE" at bounding box center [376, 573] width 121 height 14
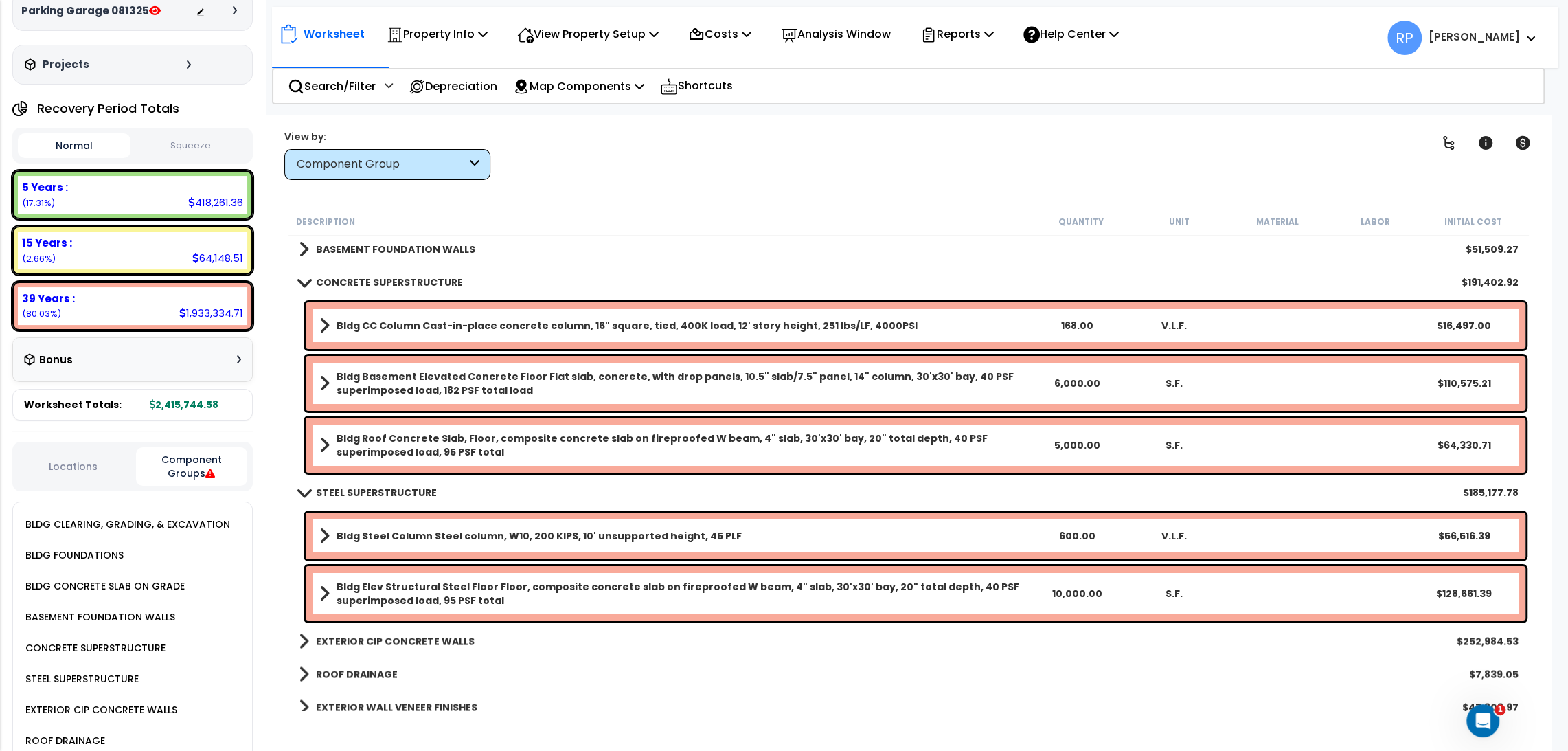
scroll to position [0, 0]
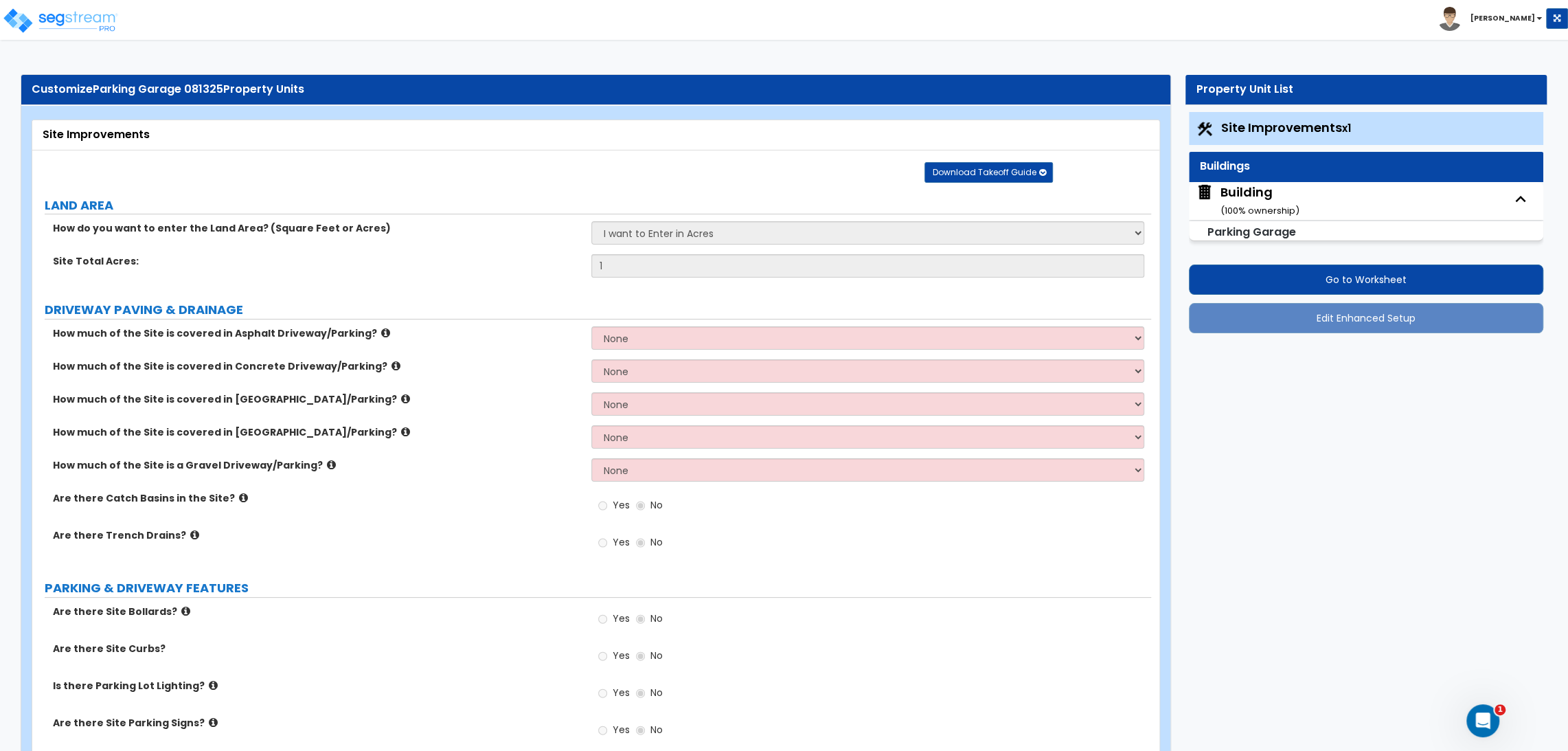
click at [1252, 196] on div "Building ( 100 % ownership)" at bounding box center [1260, 201] width 79 height 35
select select "4"
select select "2"
select select "3"
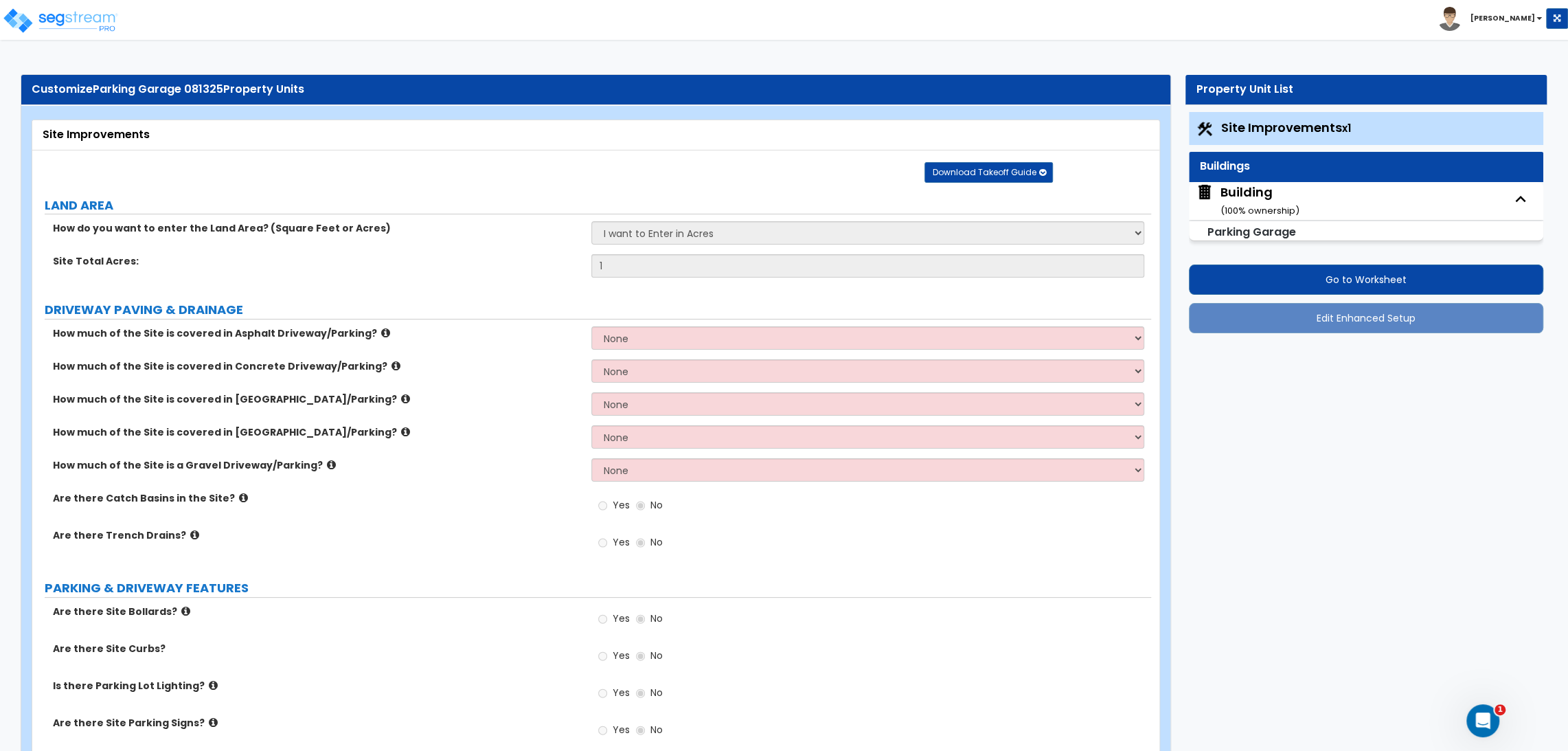
select select "2"
select select "1"
select select "5"
select select "2"
select select "4"
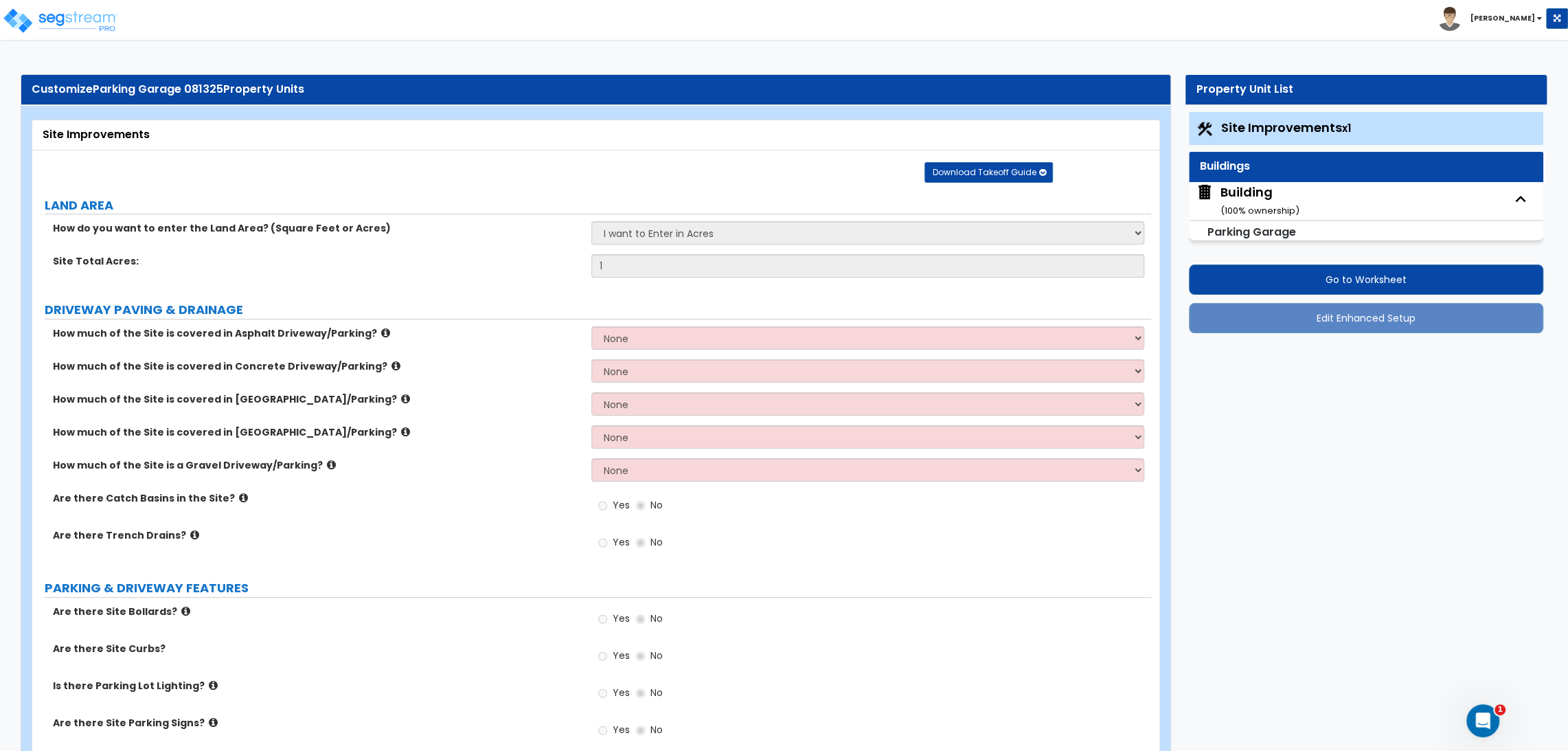
select select "3"
select select "1"
select select "2"
select select "3"
select select "4"
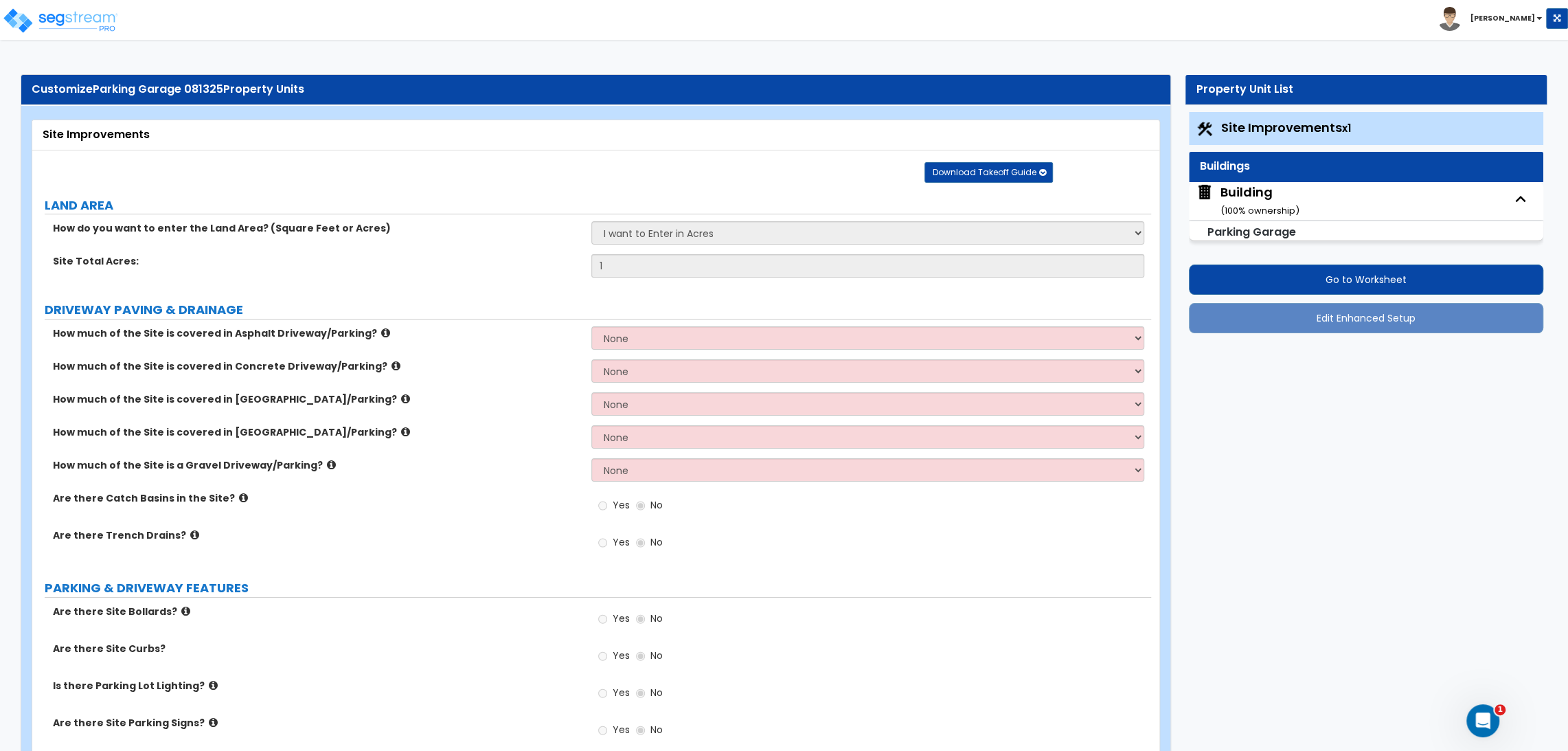
select select "3"
select select "2"
select select "4"
select select "1"
select select "2"
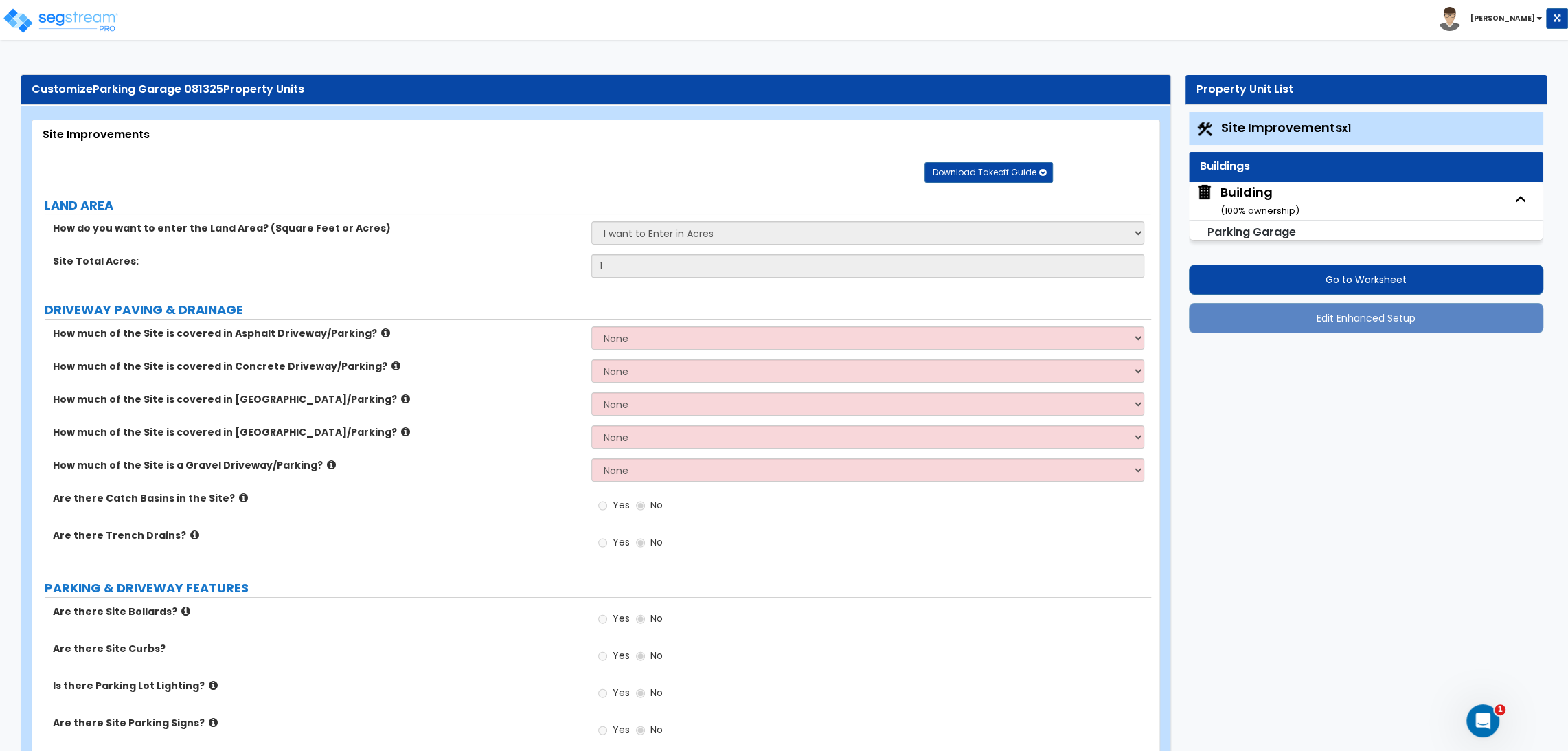
select select "3"
select select "5"
select select "3"
select select "1"
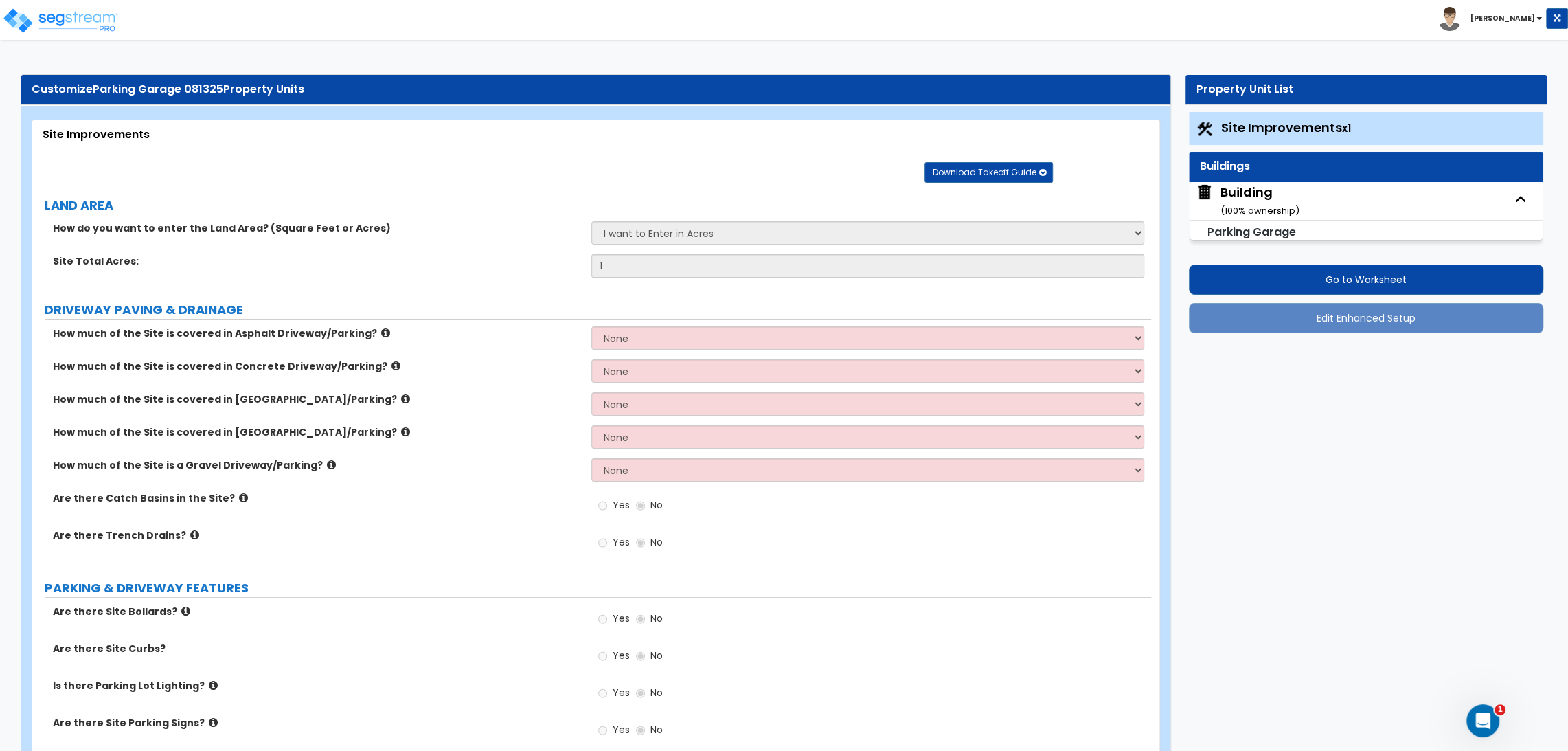
select select "2"
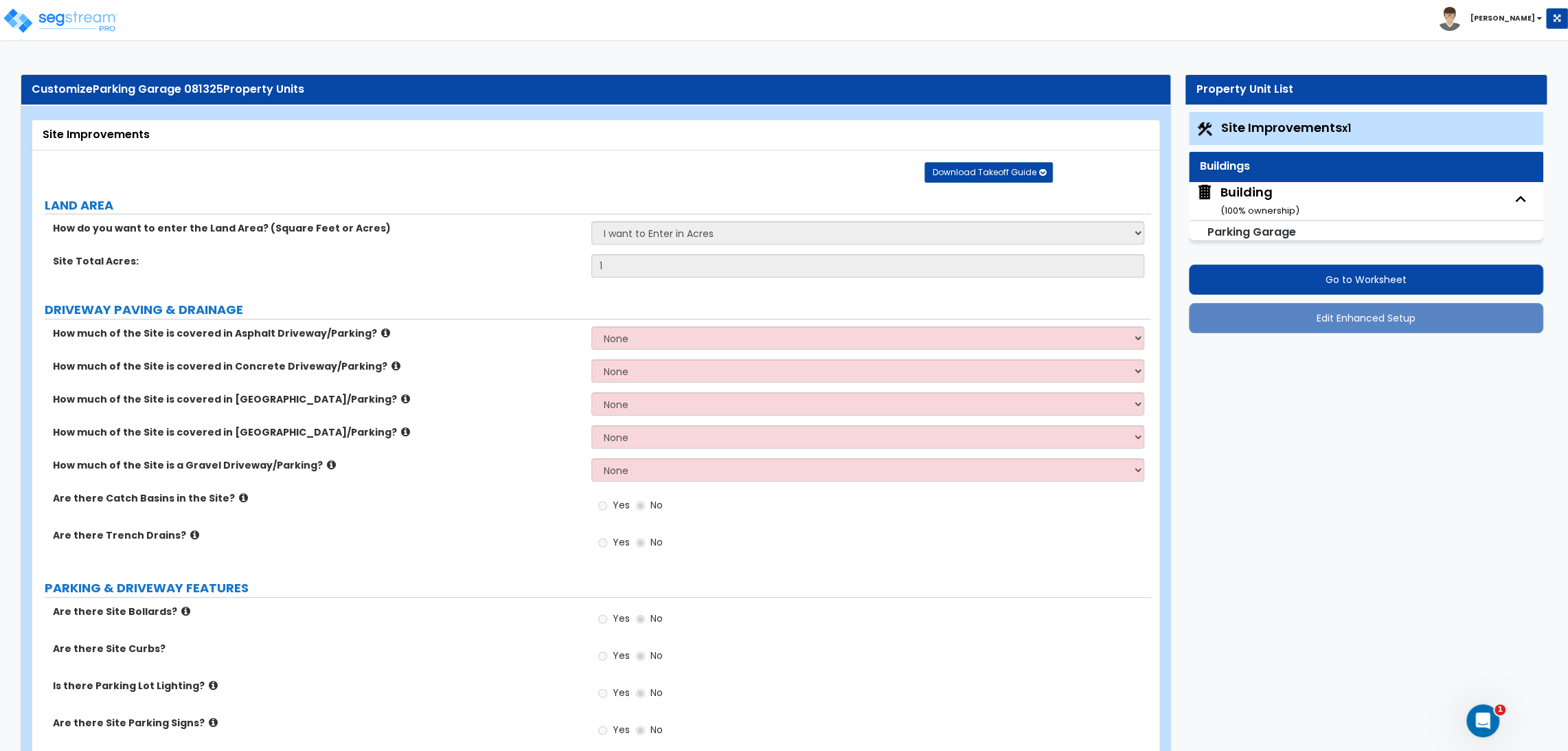
select select "1"
select select "3"
select select "2"
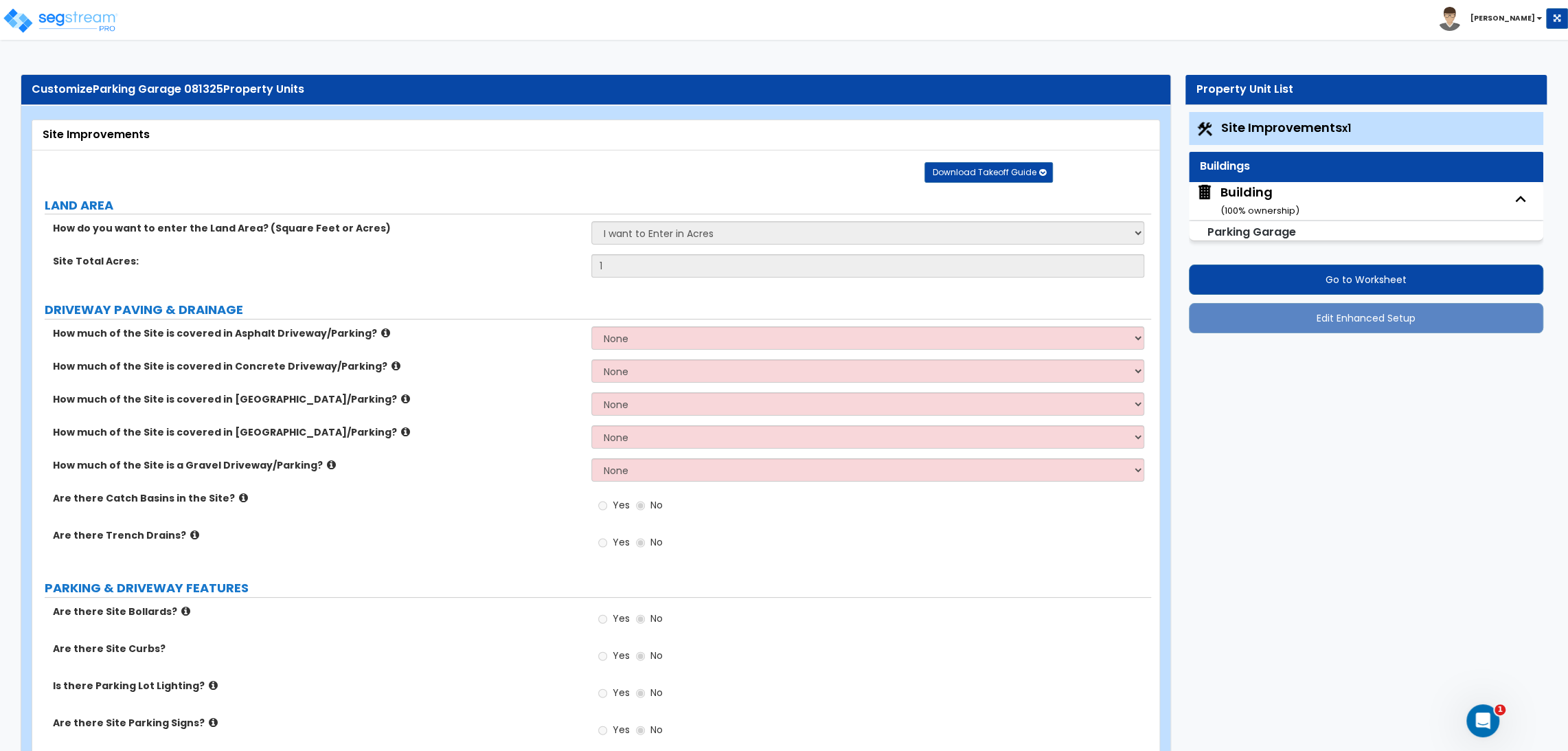
select select "3"
select select "1"
select select "3"
select select "1"
select select "2"
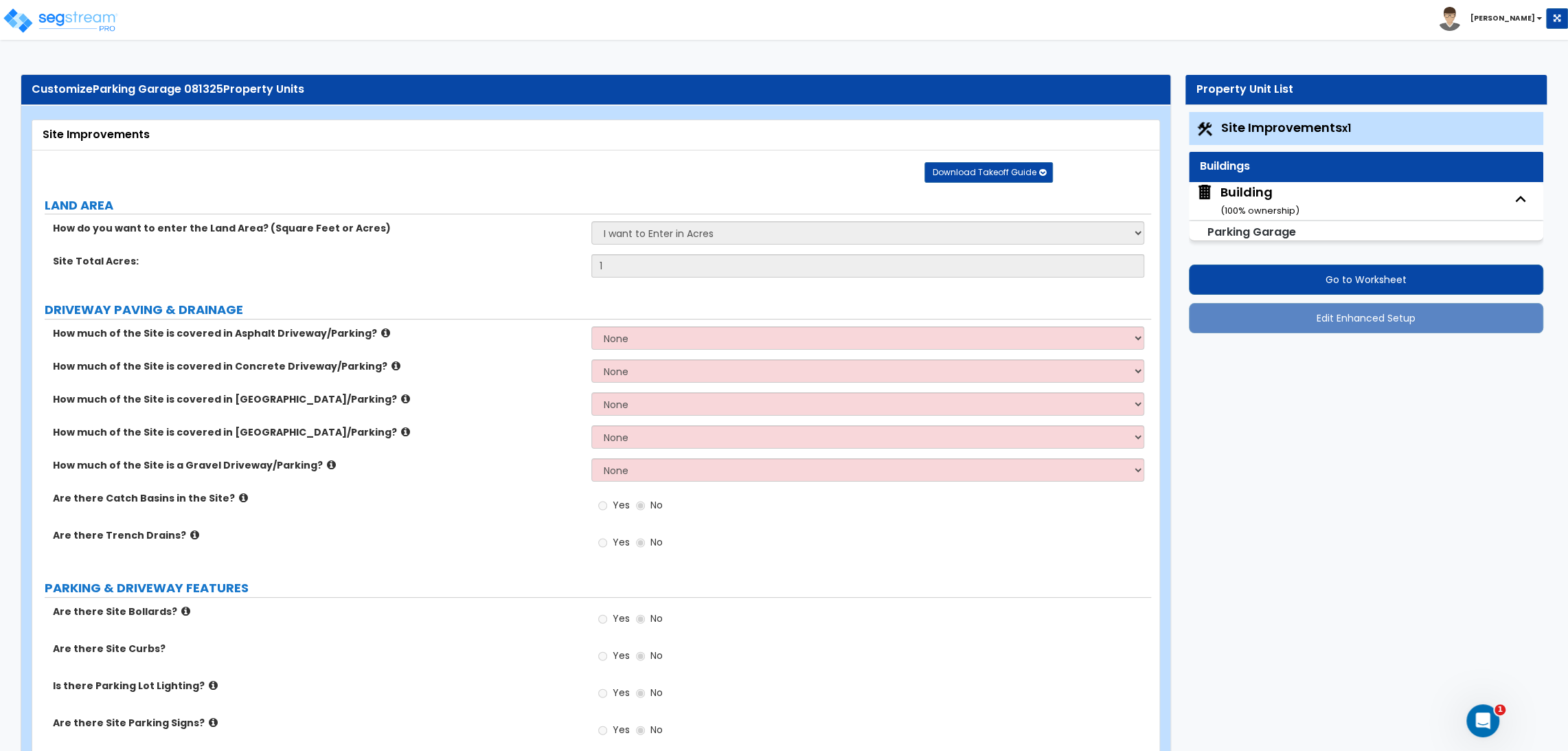
select select "1"
select select "8"
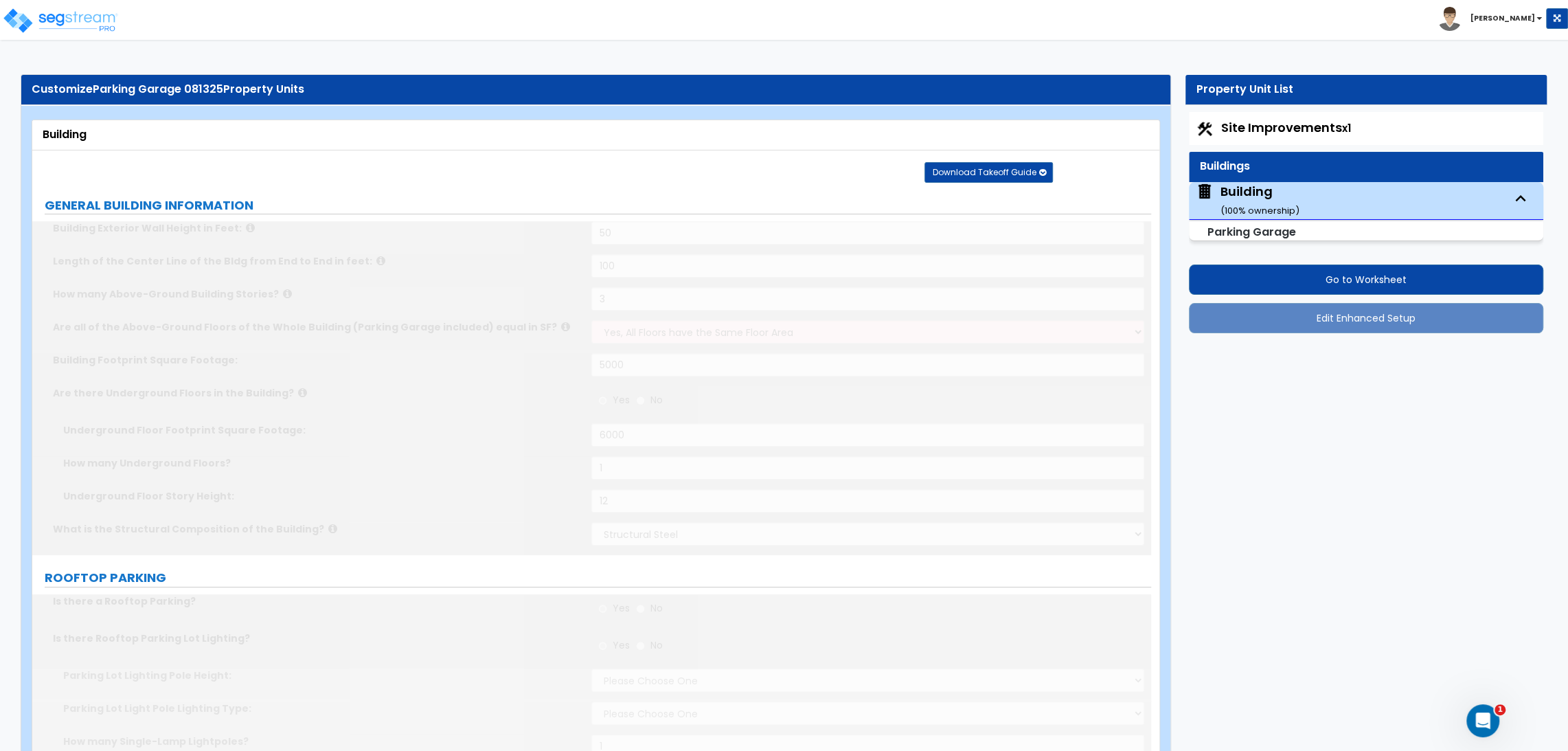
select select "2"
select select "1"
type input "1"
type input "2"
type input "3"
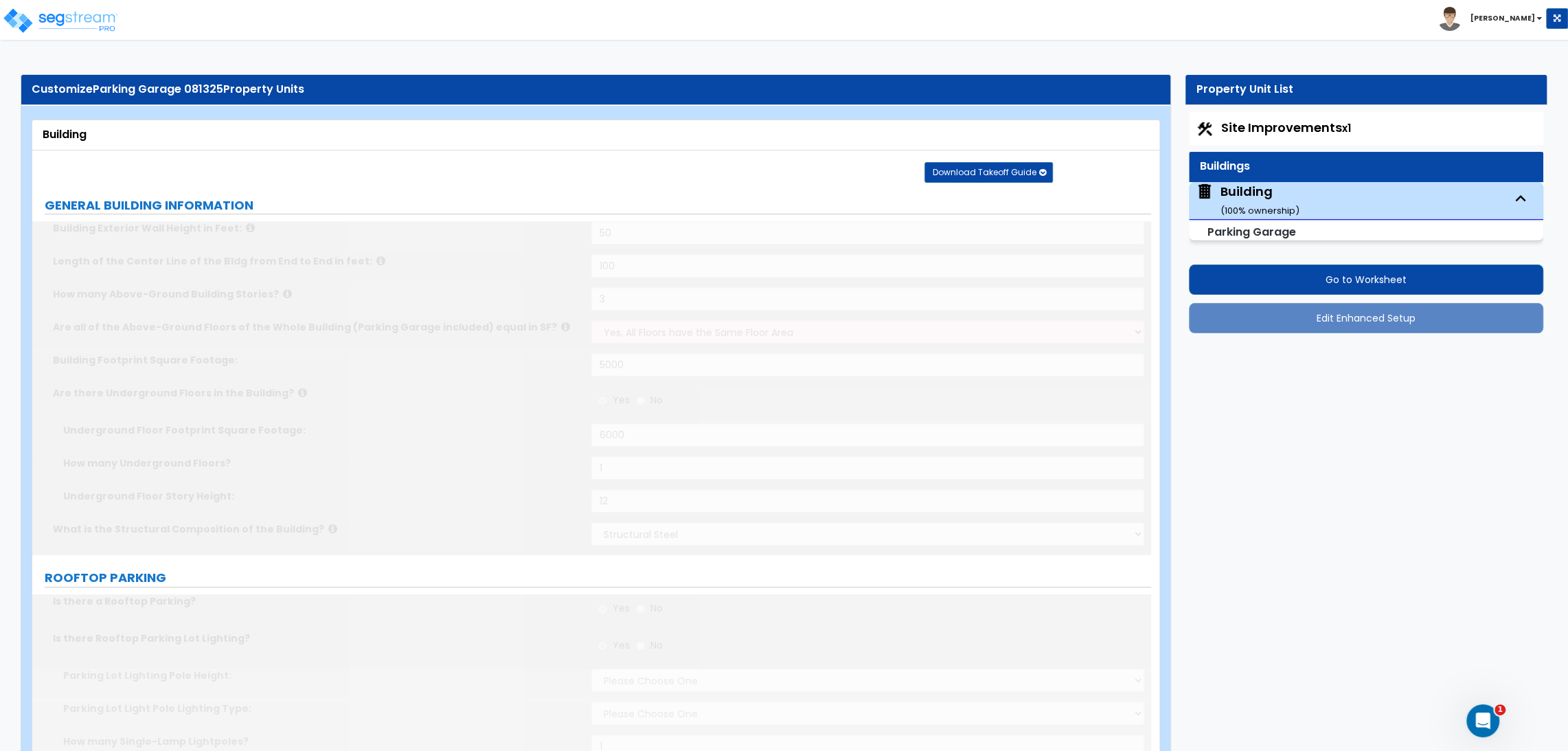
type input "4"
select select "2"
select select "1"
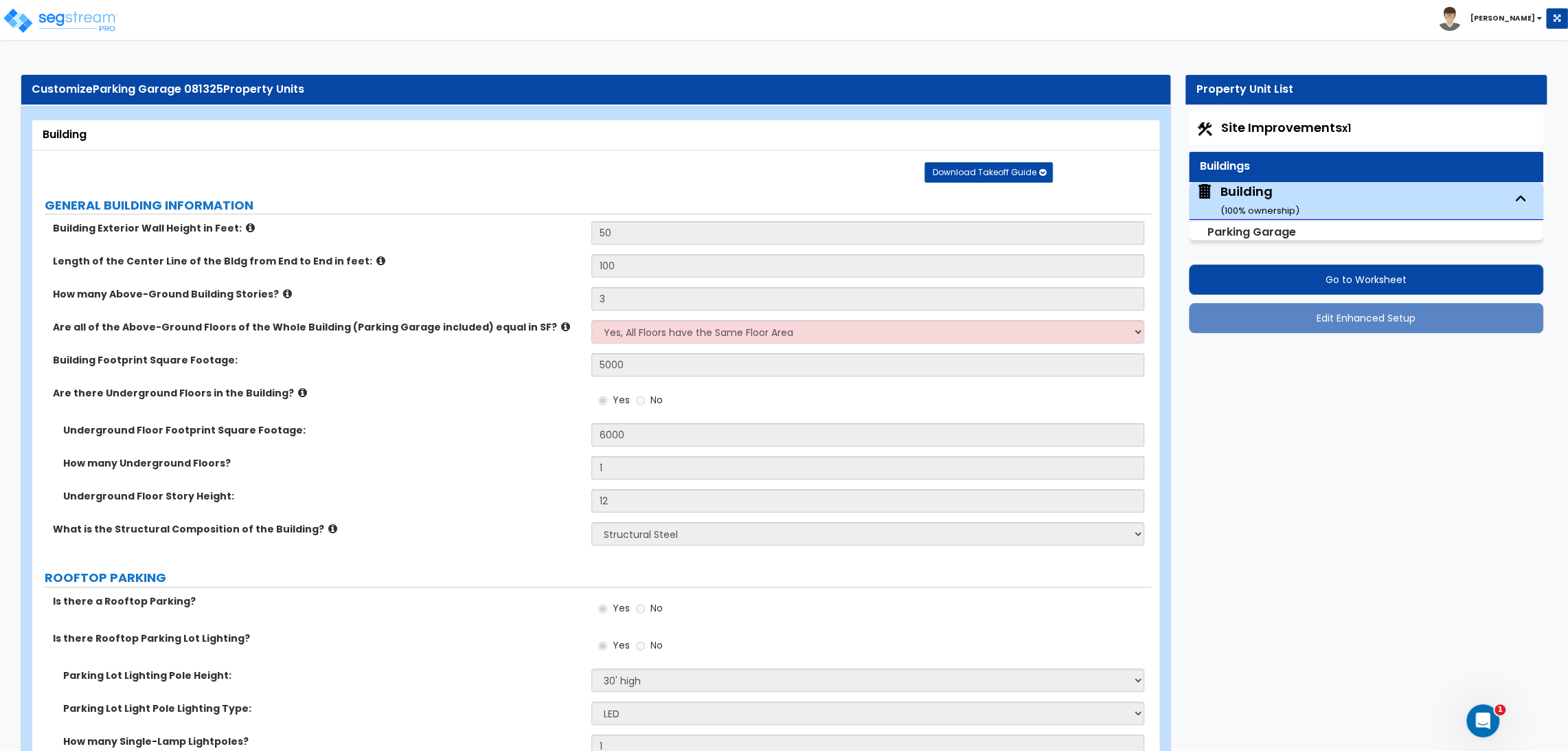
click at [246, 227] on icon at bounding box center [250, 228] width 9 height 10
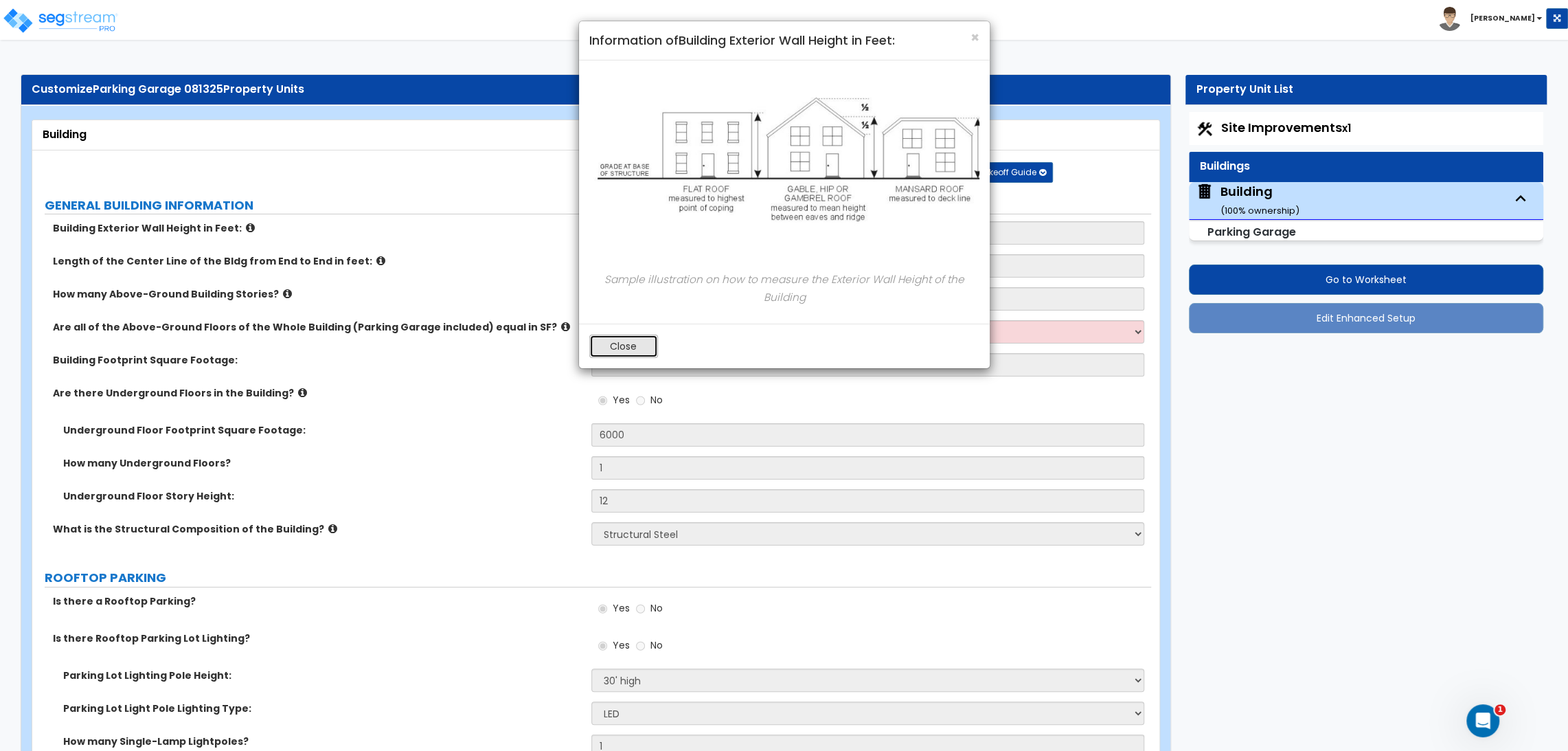
click at [616, 337] on button "Close" at bounding box center [624, 345] width 69 height 23
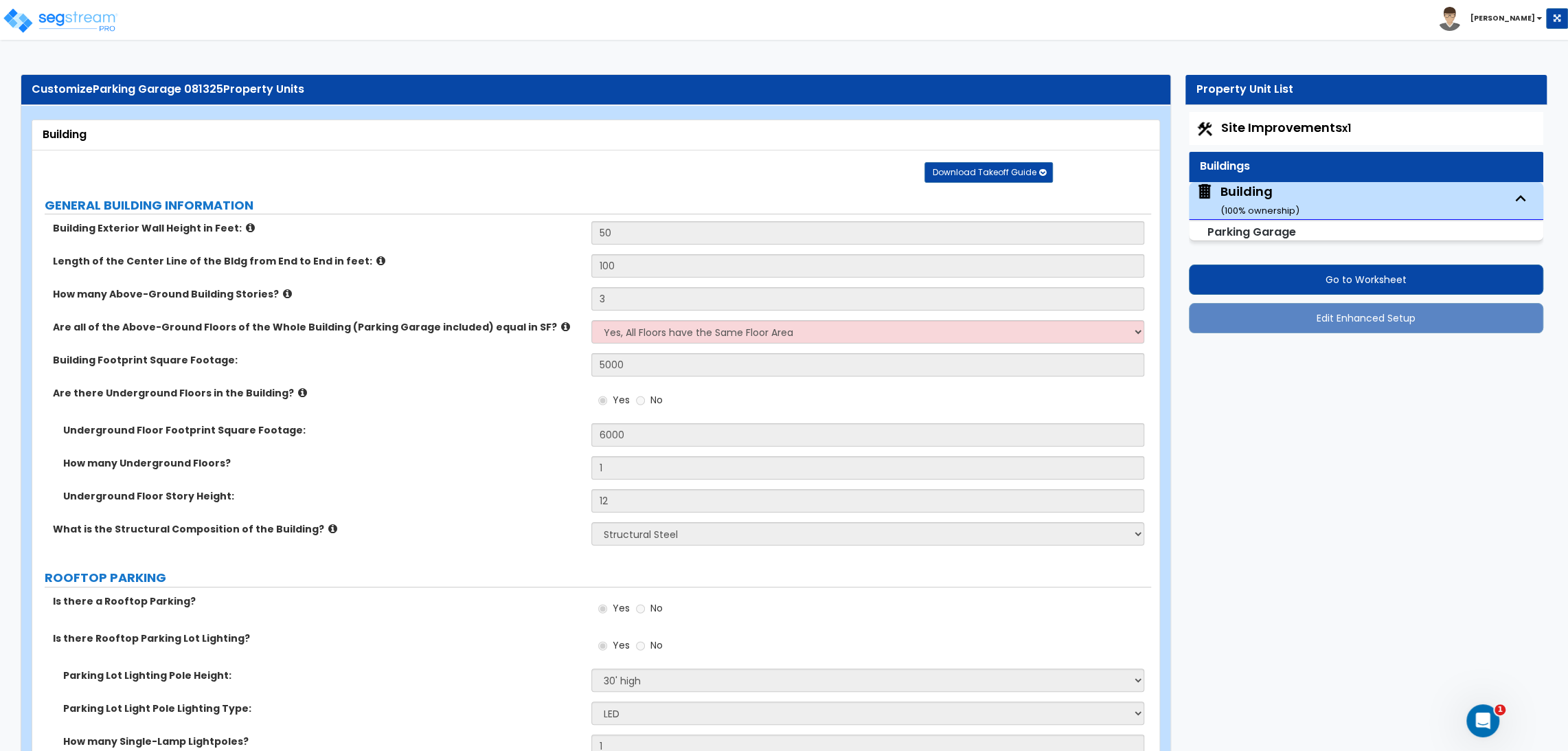
click at [298, 388] on icon at bounding box center [303, 393] width 9 height 10
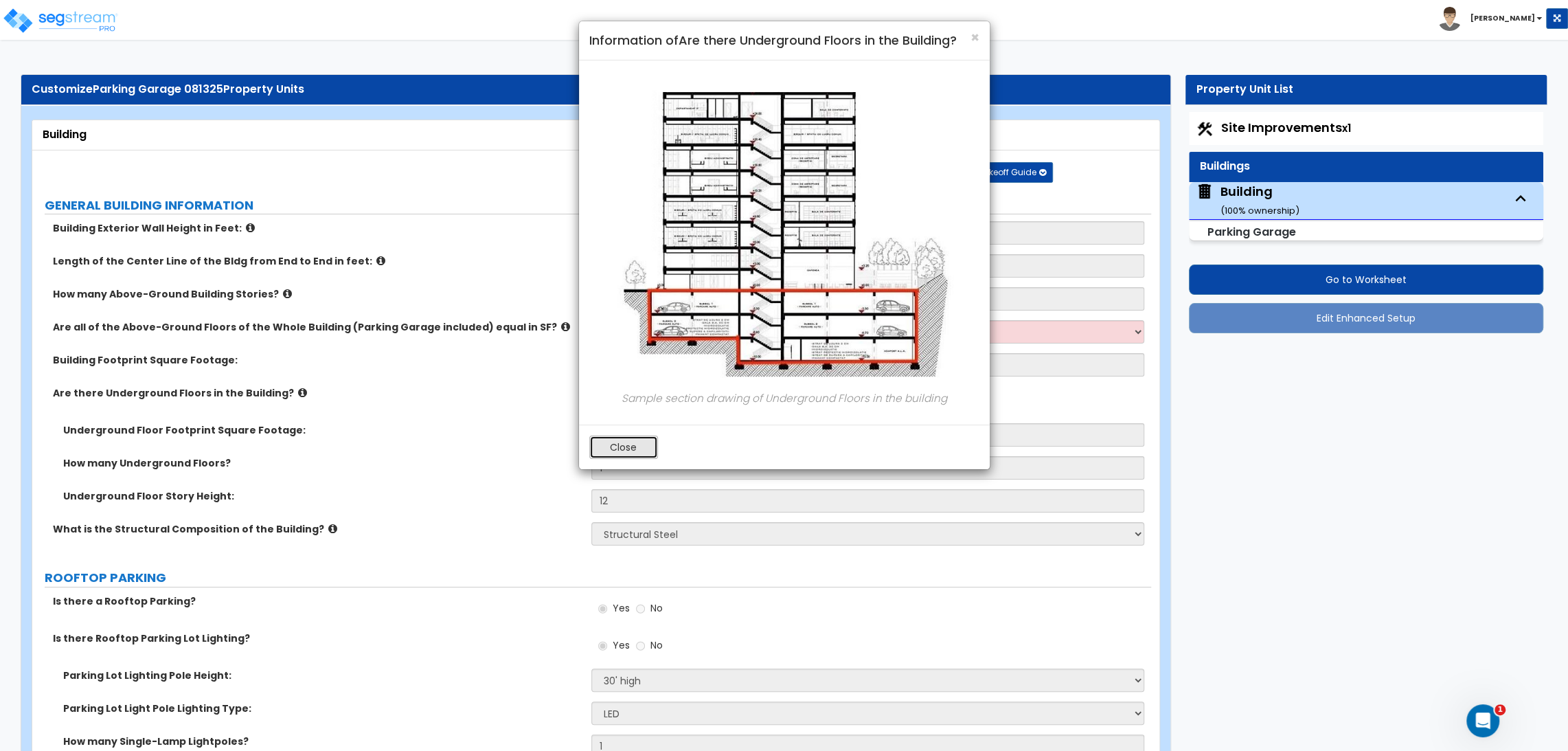
click at [650, 441] on button "Close" at bounding box center [624, 447] width 69 height 23
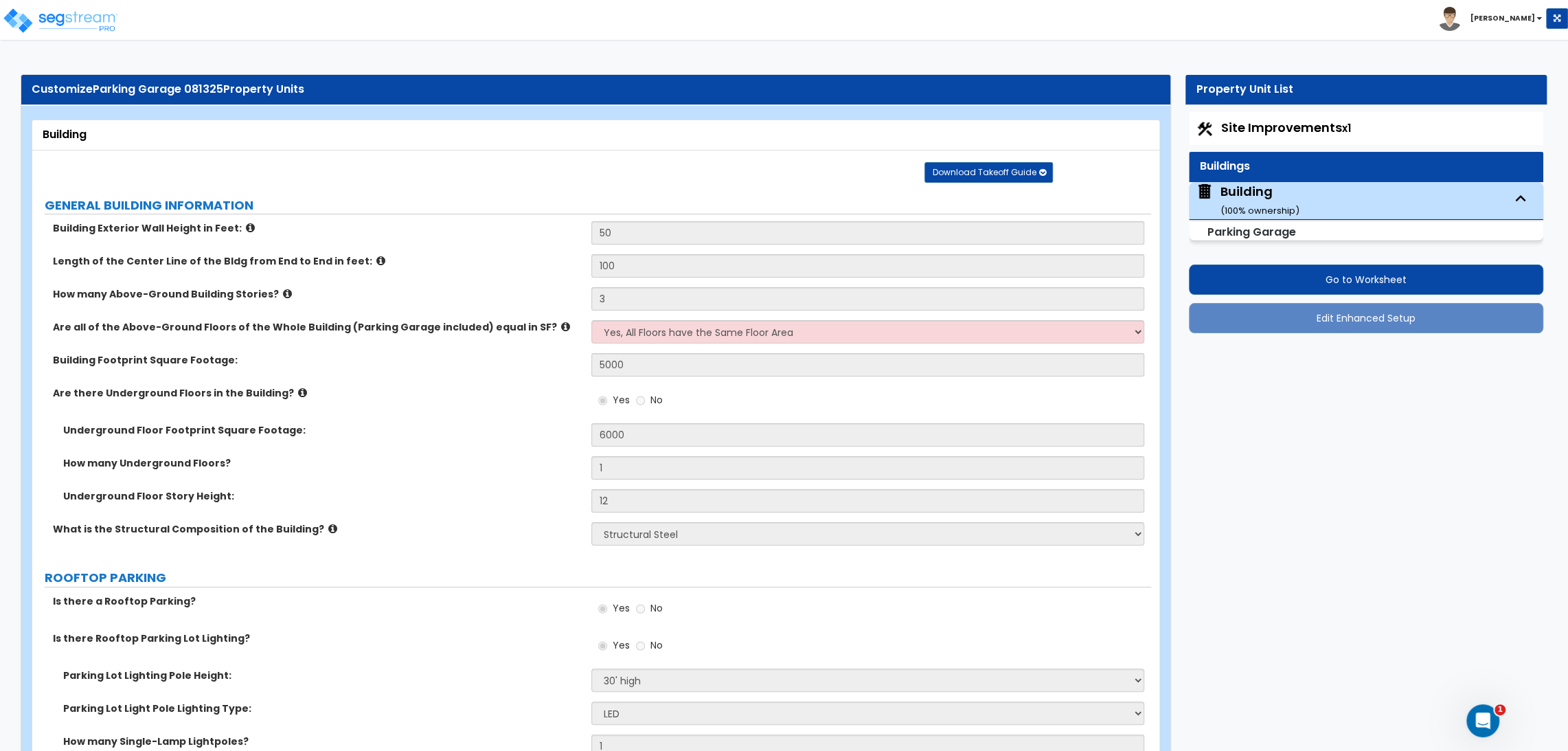
click at [283, 290] on icon at bounding box center [287, 294] width 9 height 10
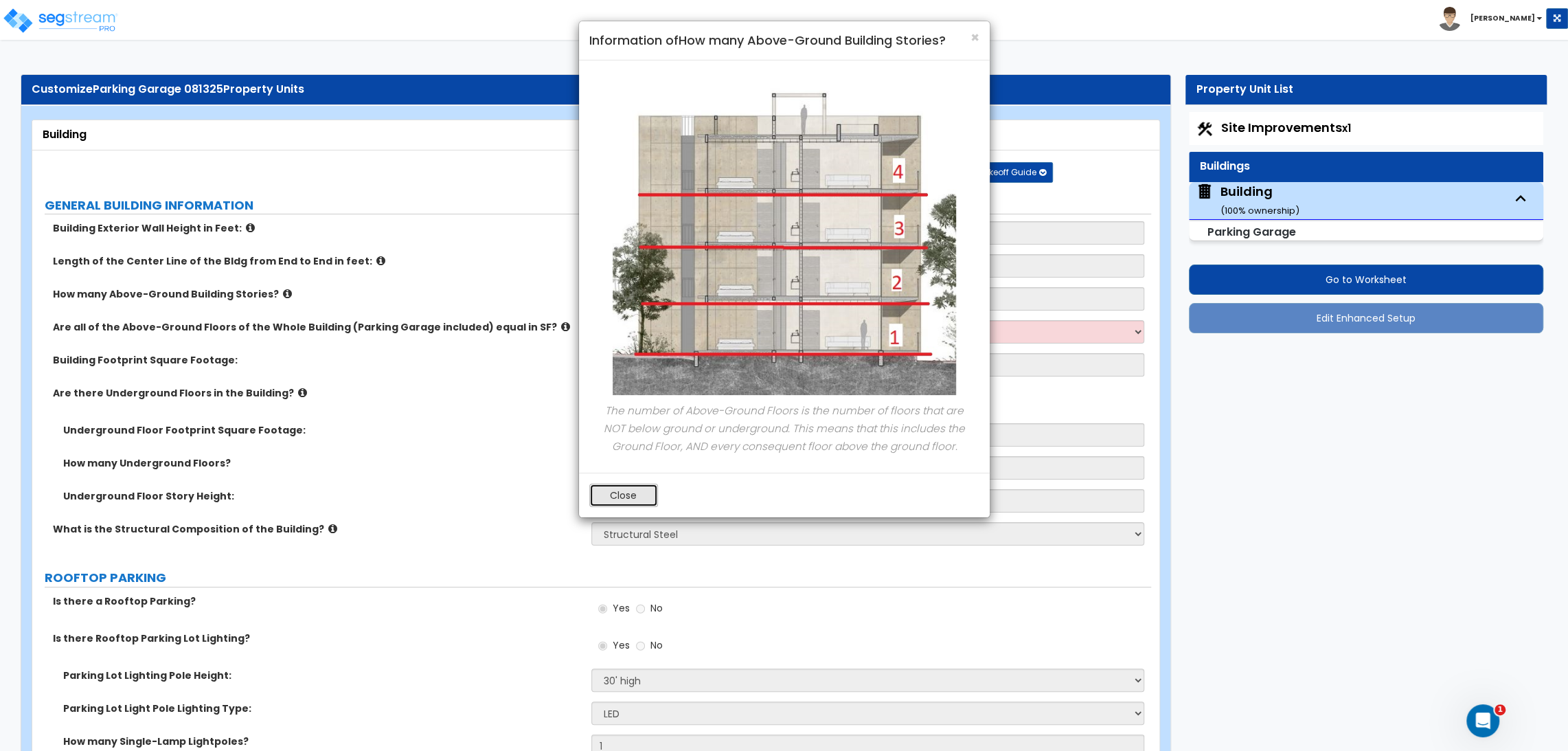
click at [628, 499] on button "Close" at bounding box center [624, 495] width 69 height 23
